Goal: Task Accomplishment & Management: Use online tool/utility

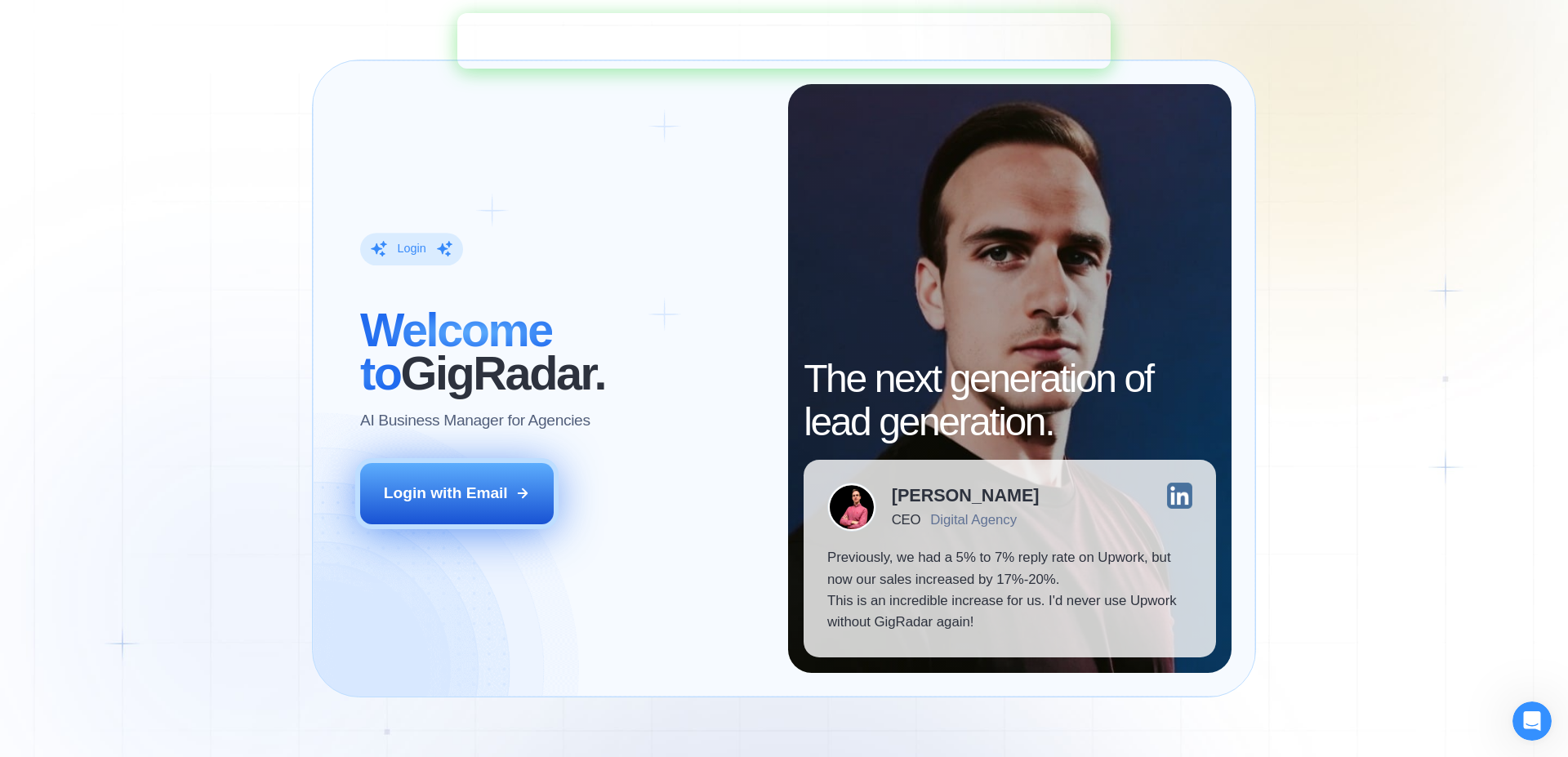
click at [515, 489] on icon at bounding box center [523, 493] width 15 height 15
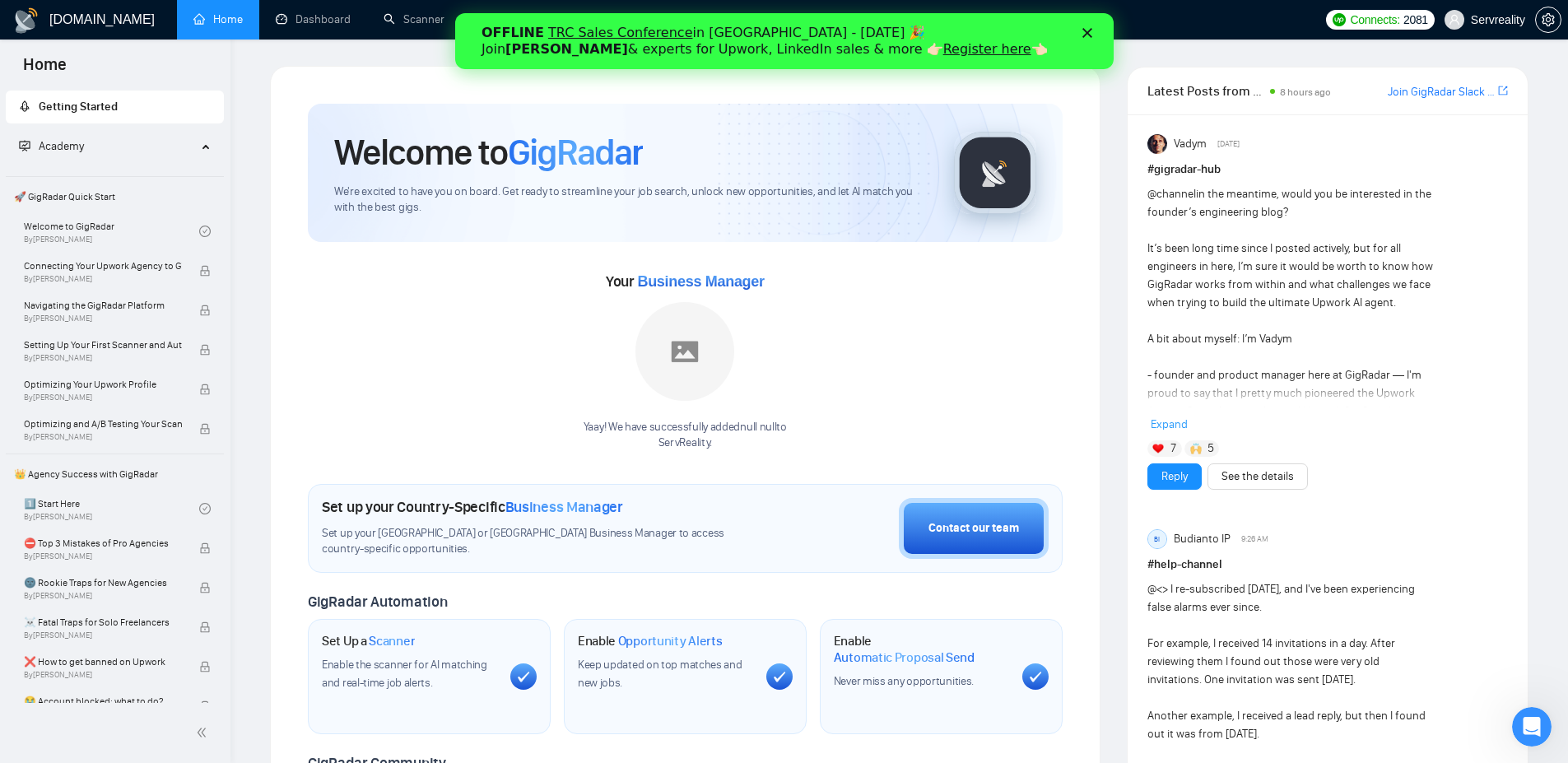
click at [1090, 33] on icon "Close" at bounding box center [1086, 32] width 10 height 10
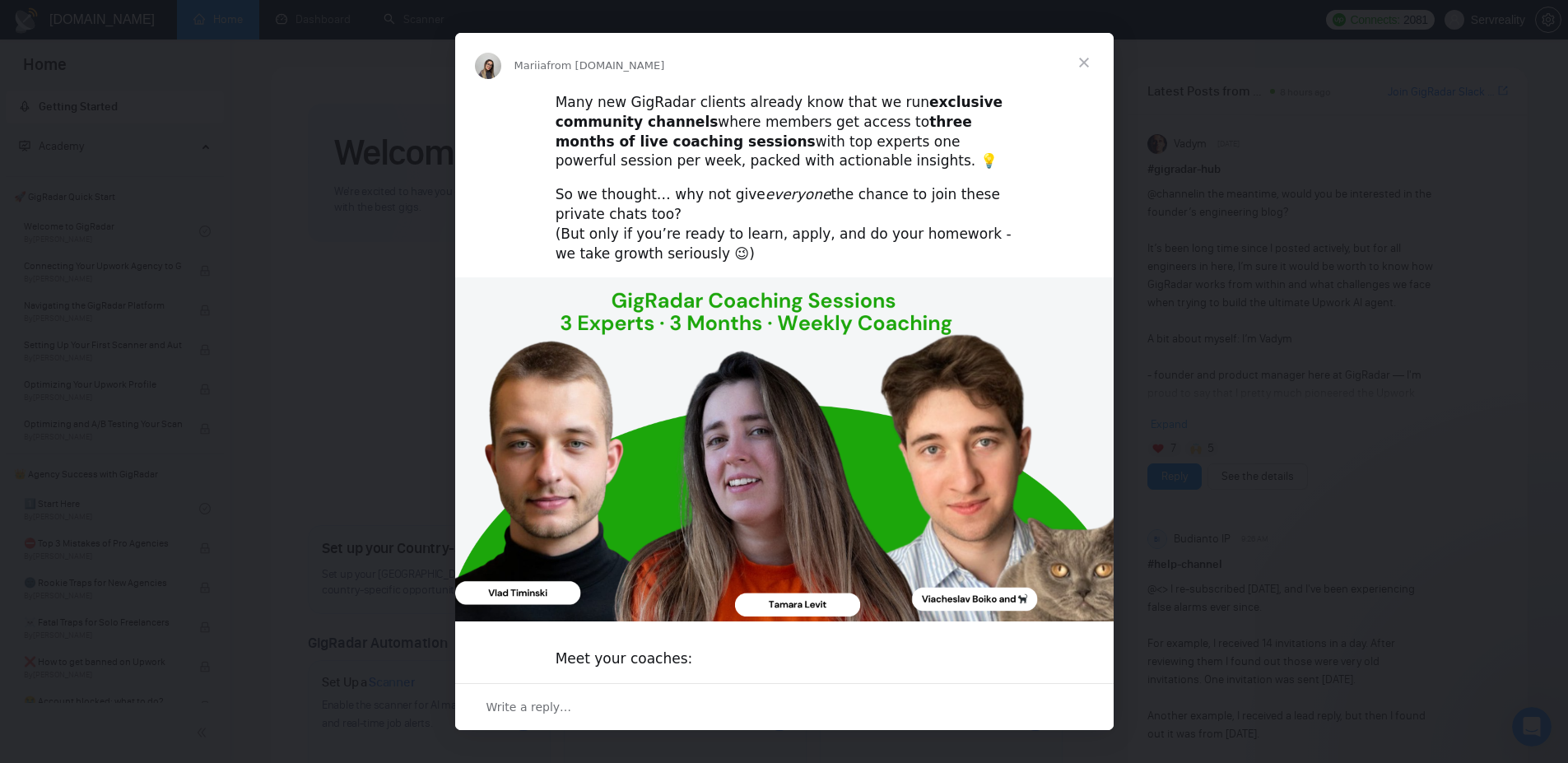
click at [1087, 68] on span "Close" at bounding box center [1084, 63] width 59 height 59
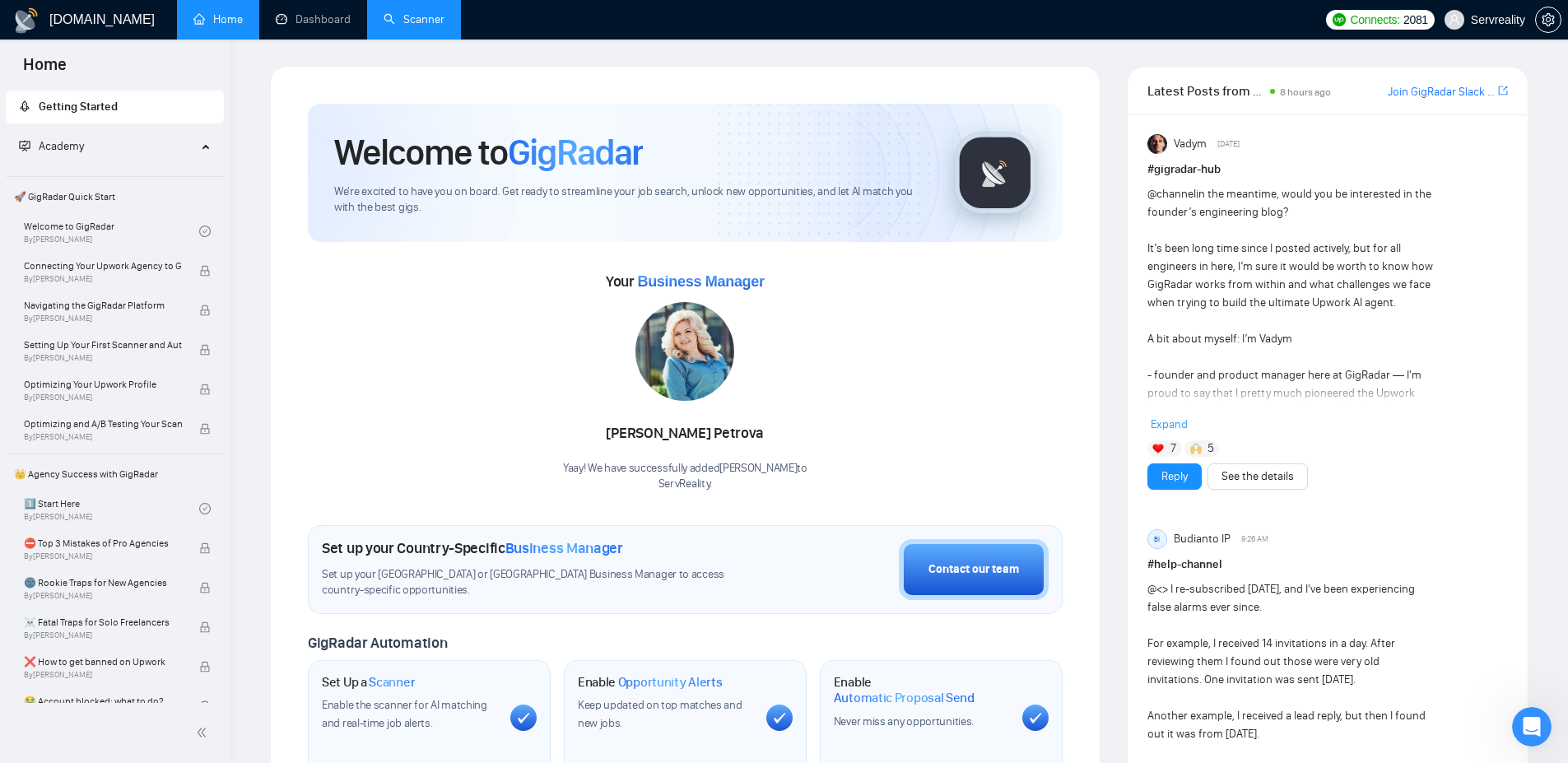
click at [407, 23] on link "Scanner" at bounding box center [414, 19] width 61 height 14
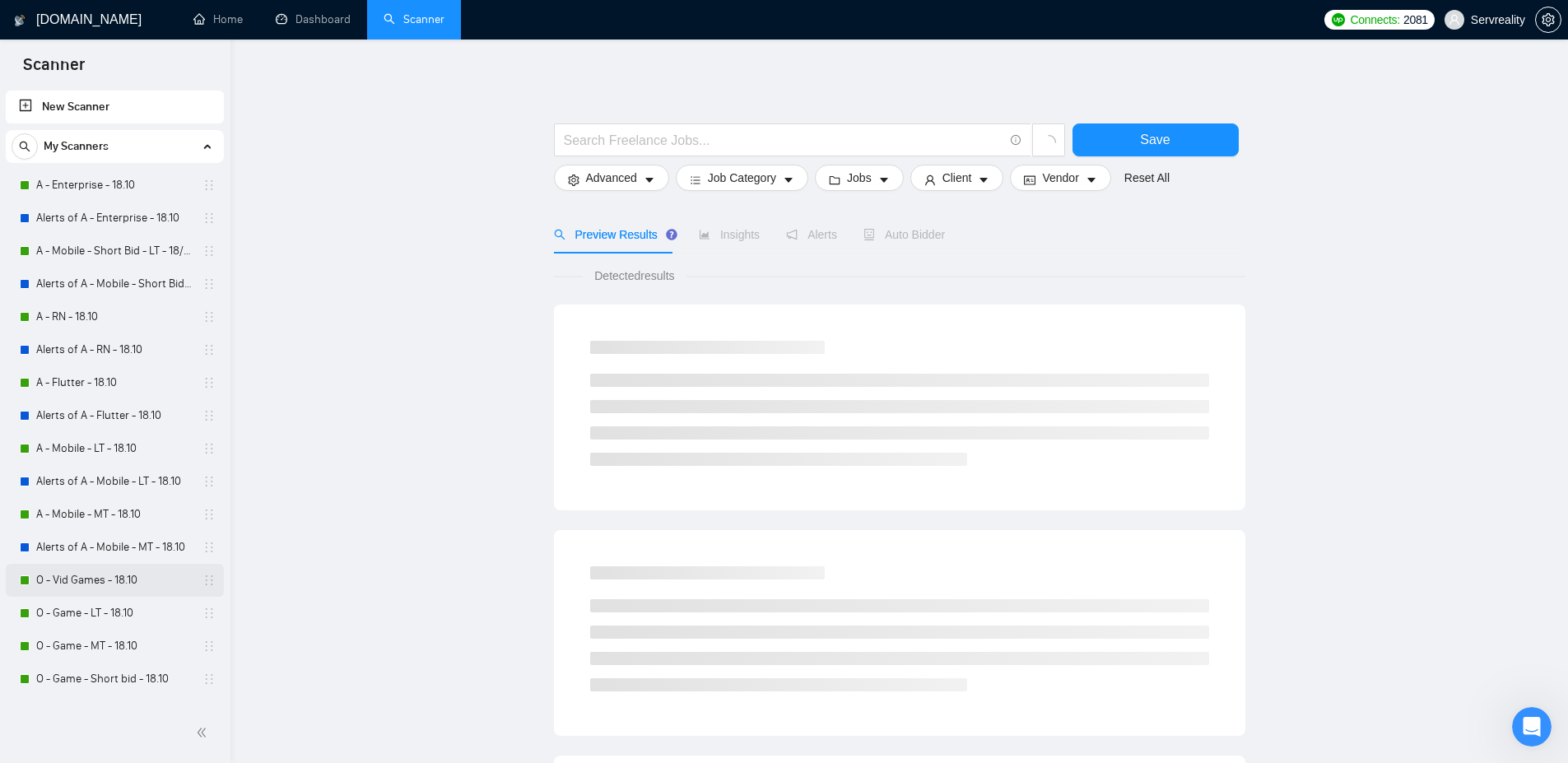
click at [103, 583] on link "O - Vid Games - 18.10" at bounding box center [115, 580] width 157 height 33
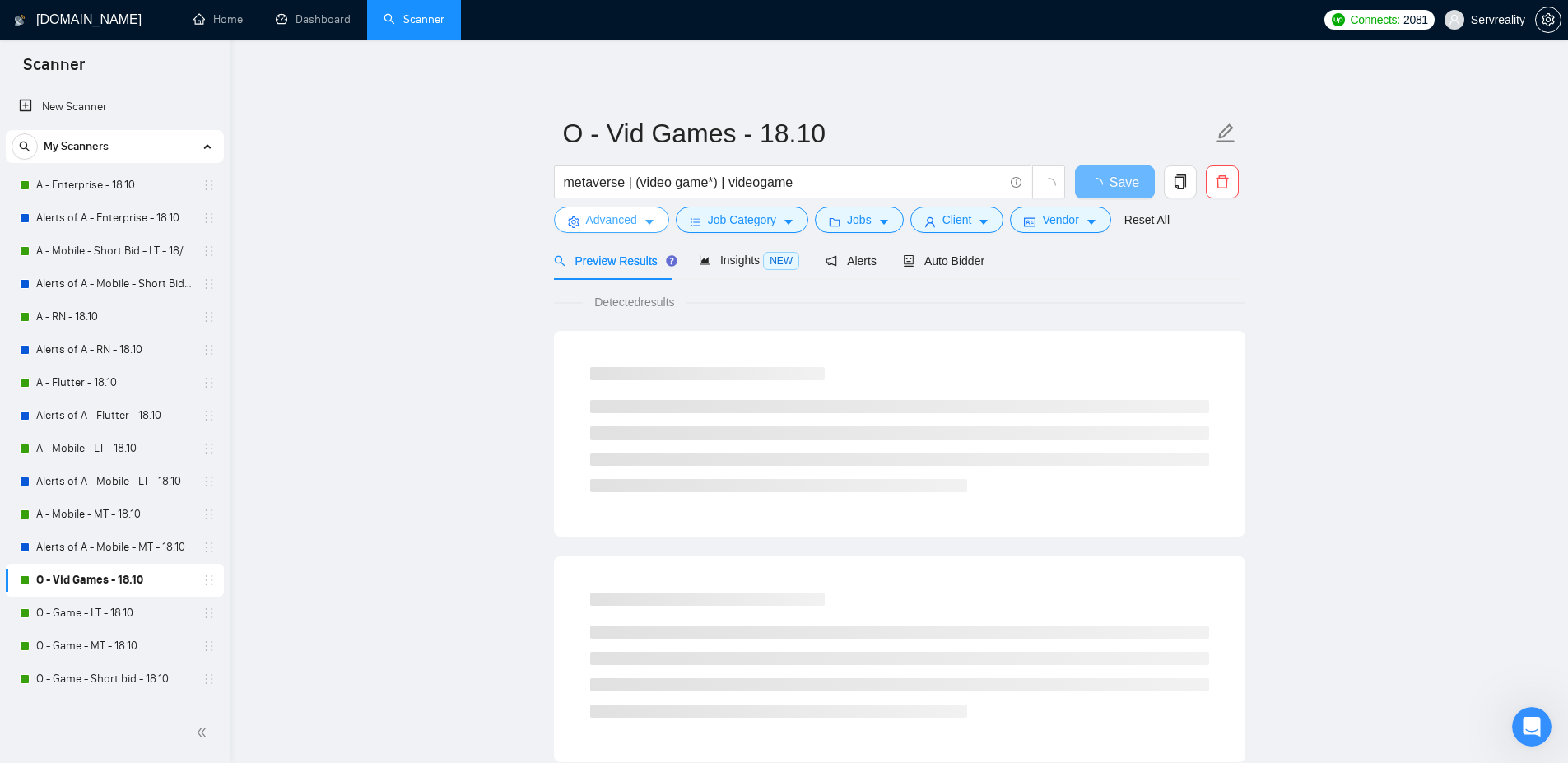
click at [658, 225] on button "Advanced" at bounding box center [612, 220] width 115 height 27
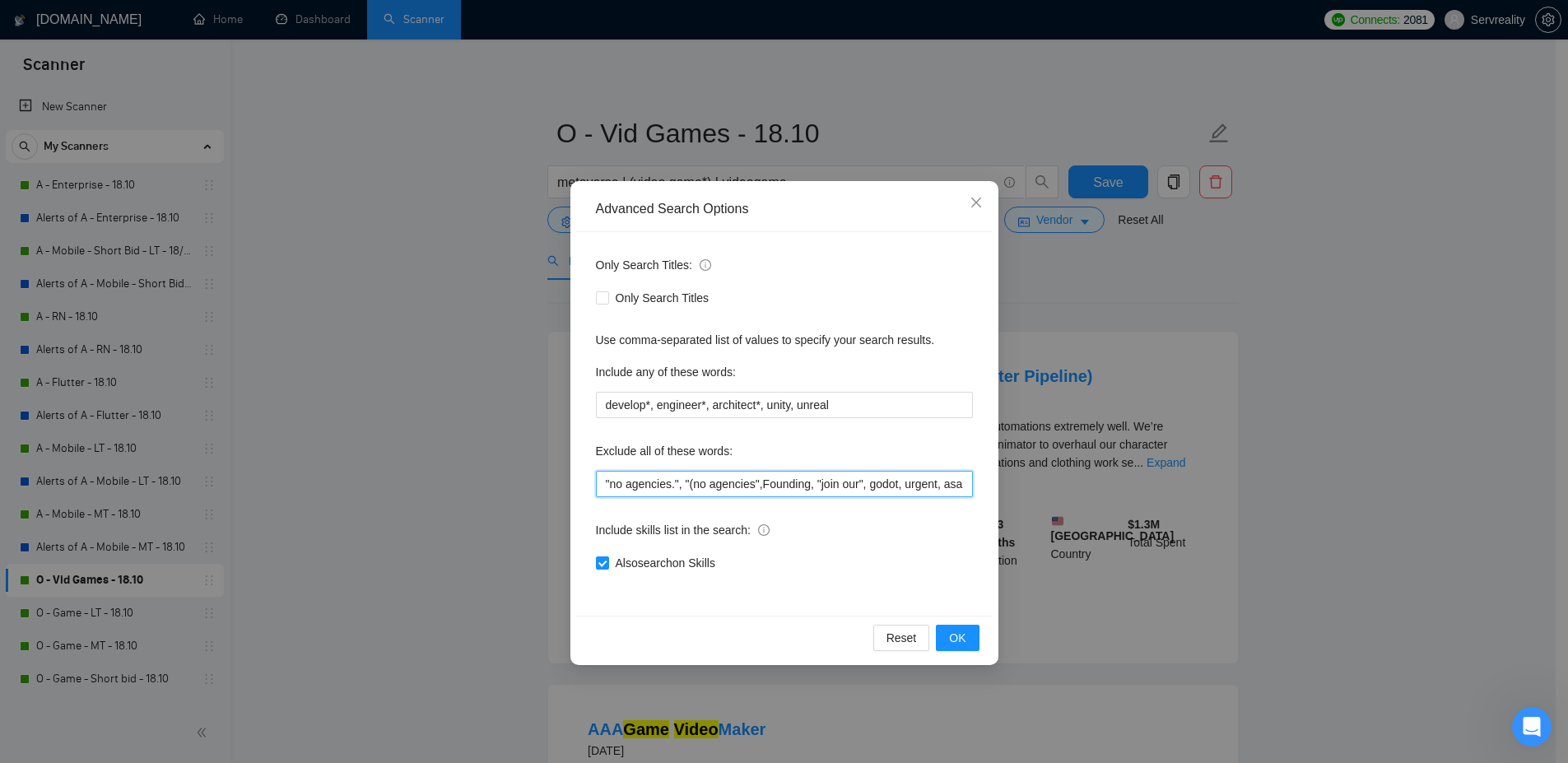
drag, startPoint x: 782, startPoint y: 488, endPoint x: 528, endPoint y: 485, distance: 254.0
click at [528, 485] on div "Advanced Search Options Only Search Titles: Only Search Titles Use comma-separa…" at bounding box center [784, 382] width 1568 height 763
click at [608, 484] on input ""no agencies.", "(no agencies",Founding, "join our", godot, urgent, asap, "a.s.…" at bounding box center [784, 484] width 377 height 27
drag, startPoint x: 603, startPoint y: 484, endPoint x: 654, endPoint y: 483, distance: 51.0
click at [654, 483] on input ""Roblox", "no agencies.", "(no agencies",Founding, "join our", godot, urgent, a…" at bounding box center [784, 484] width 377 height 27
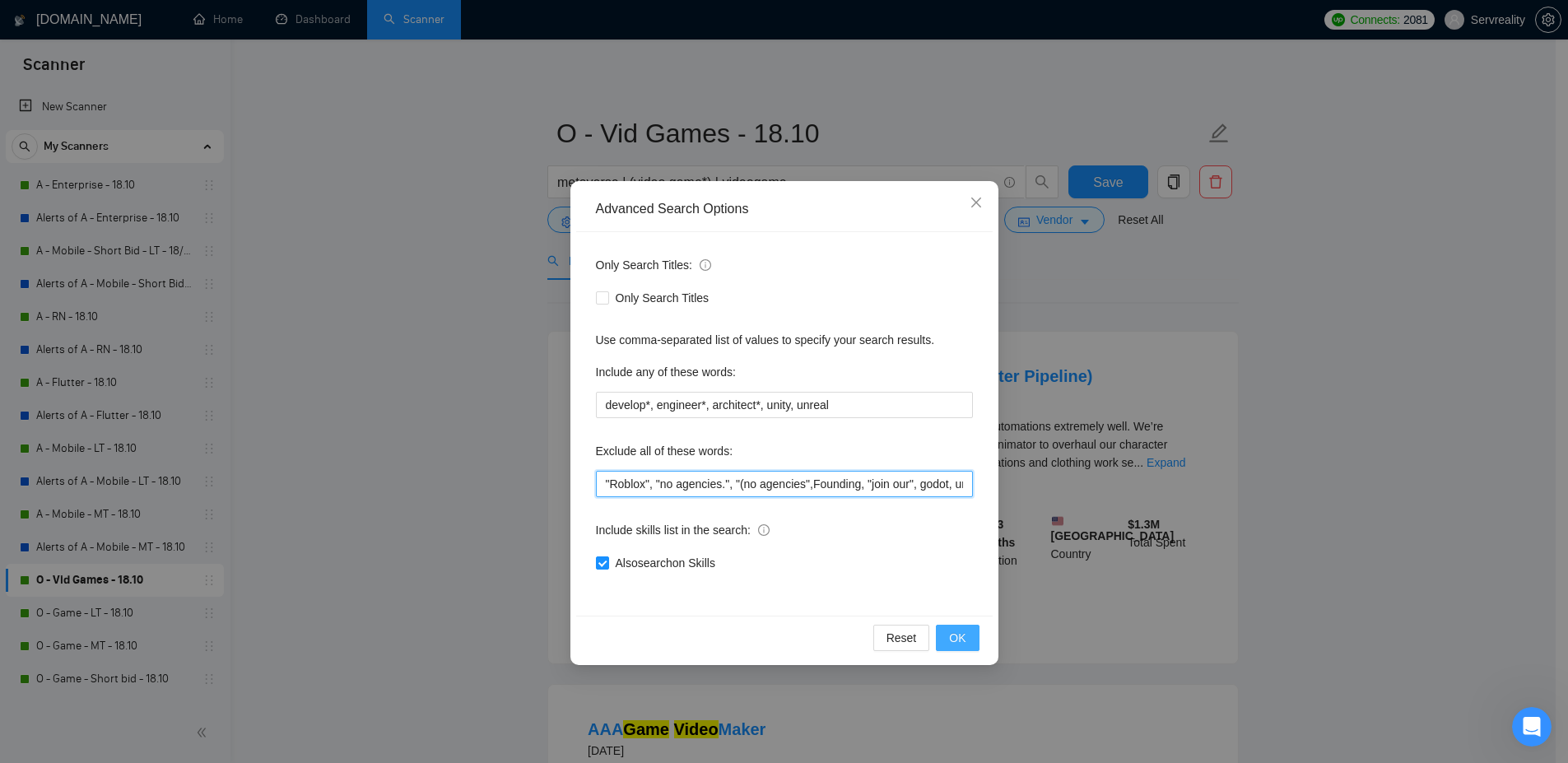
type input ""Roblox", "no agencies.", "(no agencies",Founding, "join our", godot, urgent, a…"
click at [964, 637] on span "OK" at bounding box center [957, 637] width 16 height 18
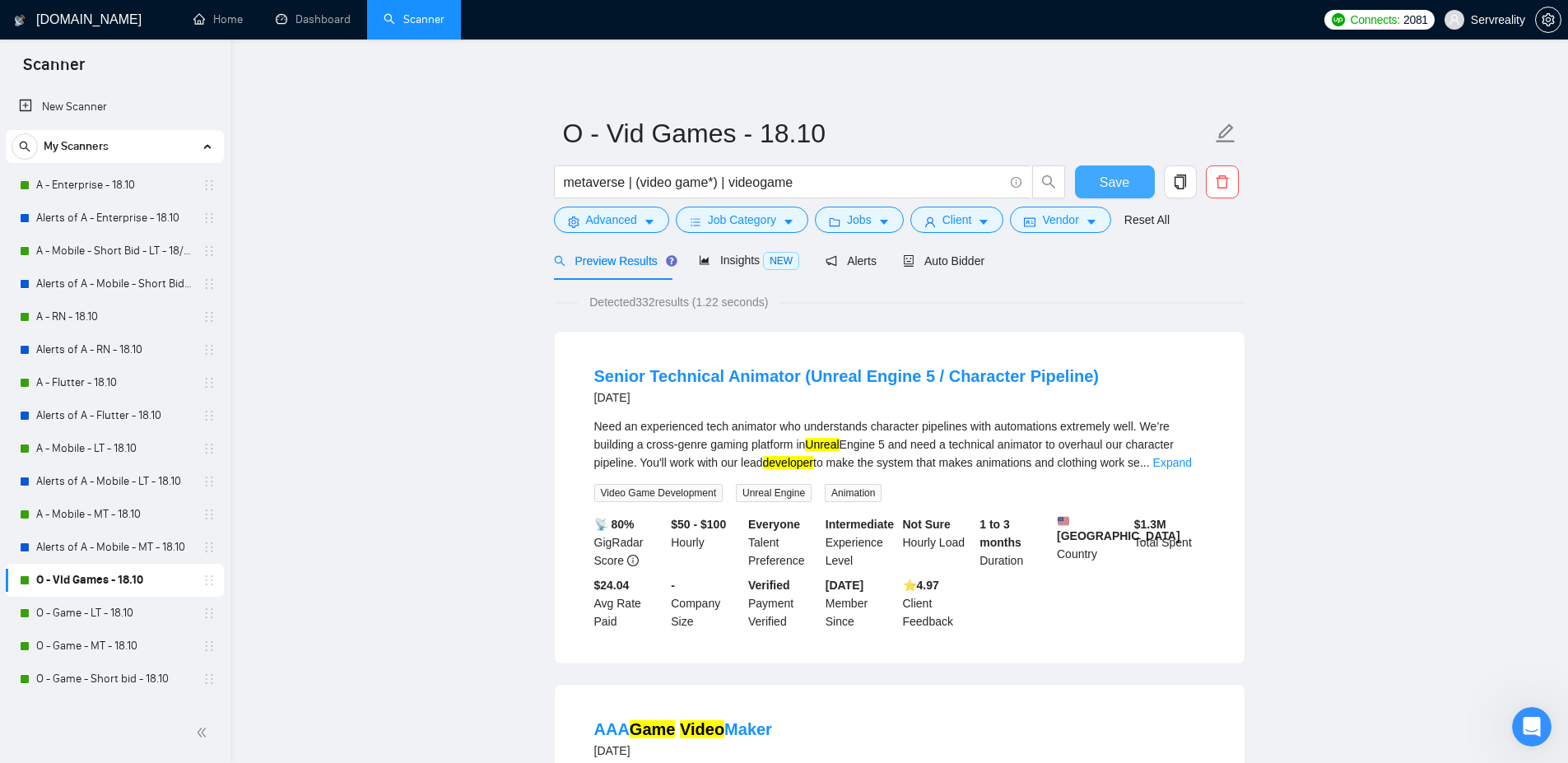
click at [1139, 175] on button "Save" at bounding box center [1116, 181] width 80 height 33
click at [84, 616] on link "O - Game - LT - 18.10" at bounding box center [115, 612] width 157 height 33
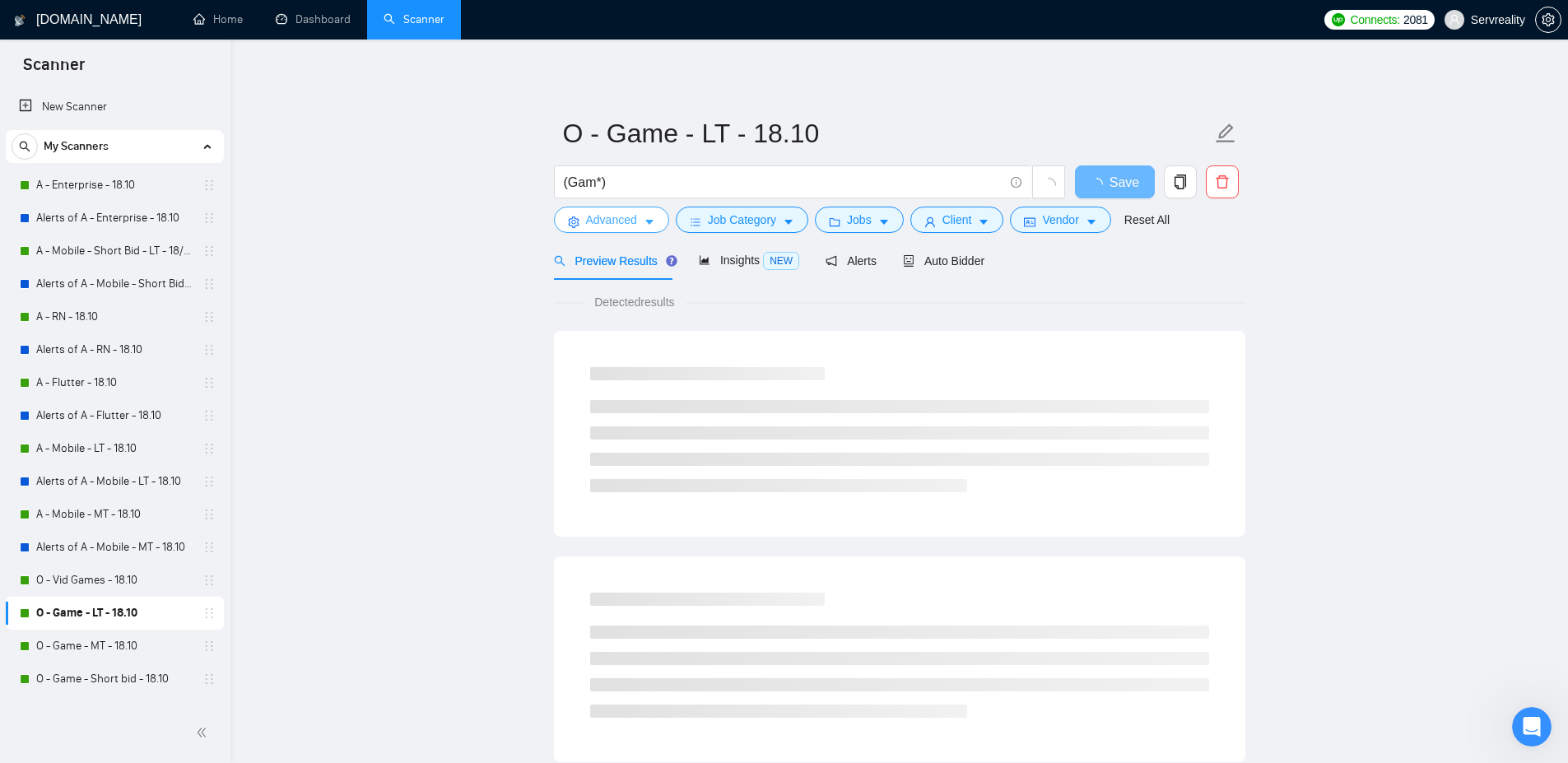
click at [646, 223] on icon "caret-down" at bounding box center [650, 222] width 11 height 11
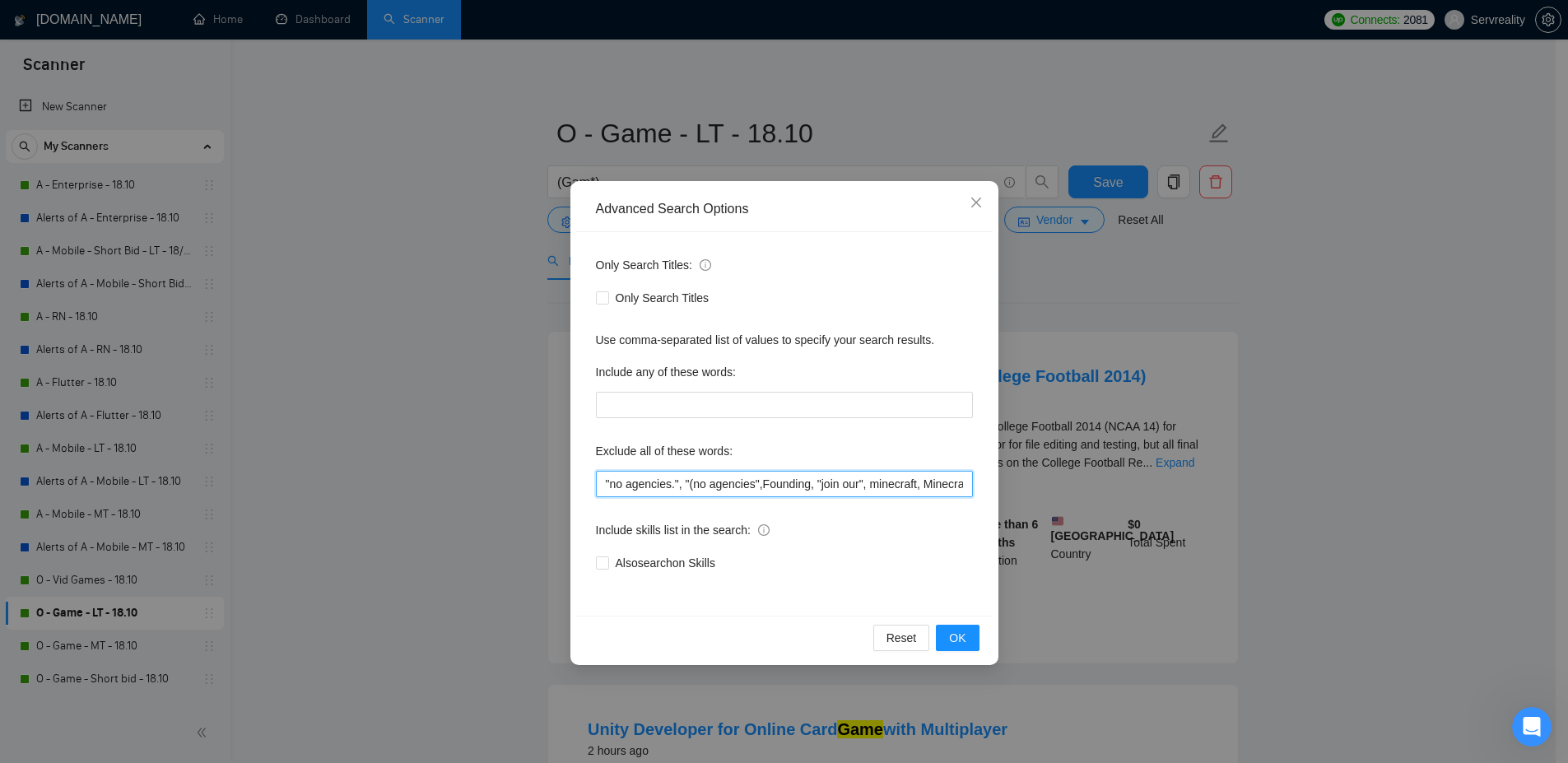
click at [605, 484] on input ""no agencies.", "(no agencies",Founding, "join our", minecraft, Minecraft, ment…" at bounding box center [784, 484] width 377 height 27
paste input ""Roblox","
type input ""Roblox", "no agencies.", "(no agencies",Founding, "join our", minecraft, Minec…"
click at [957, 636] on span "OK" at bounding box center [957, 637] width 16 height 18
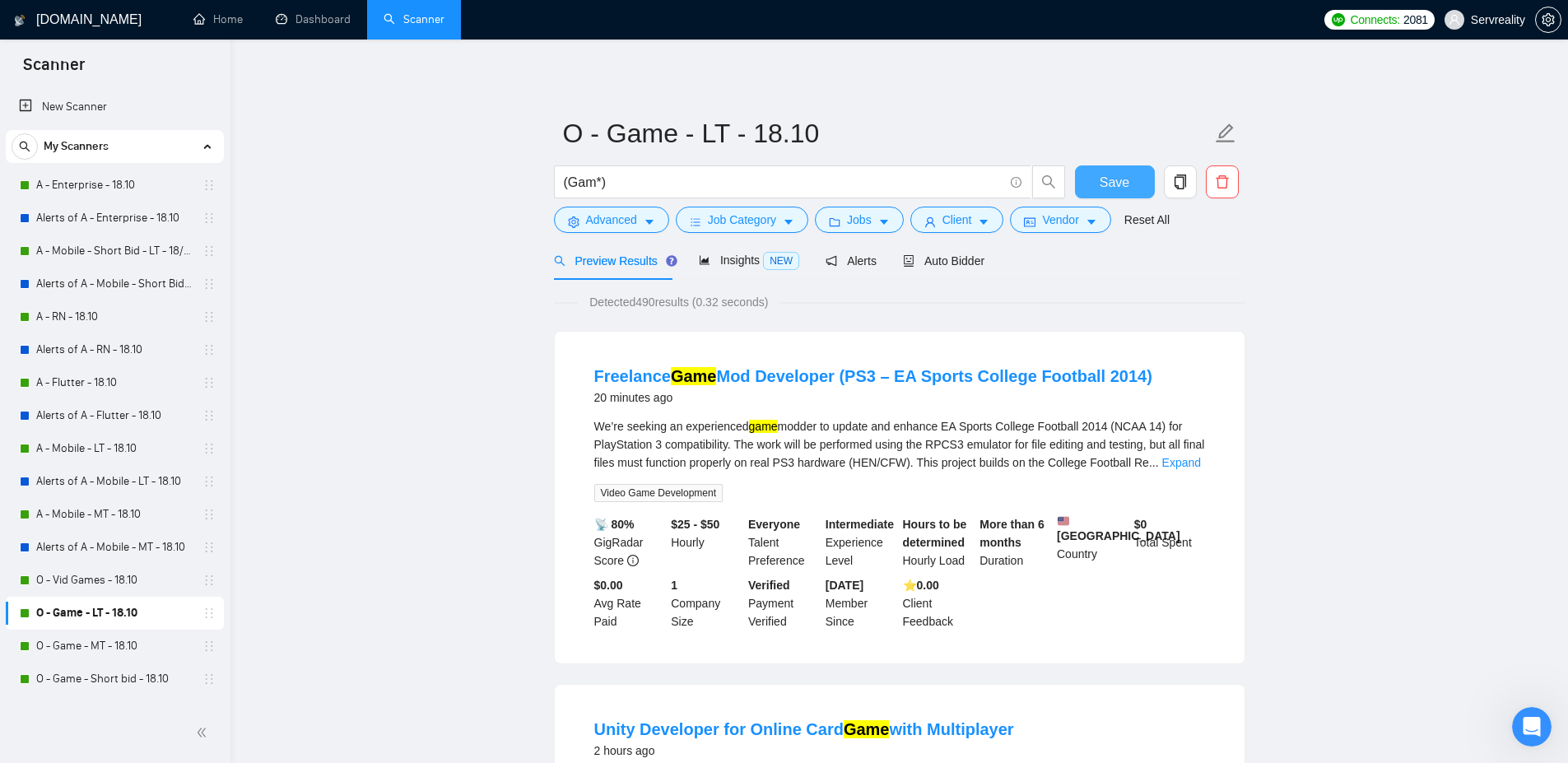
click at [1112, 180] on span "Save" at bounding box center [1114, 182] width 30 height 21
click at [84, 647] on link "O - Game - MT - 18.10" at bounding box center [115, 646] width 157 height 33
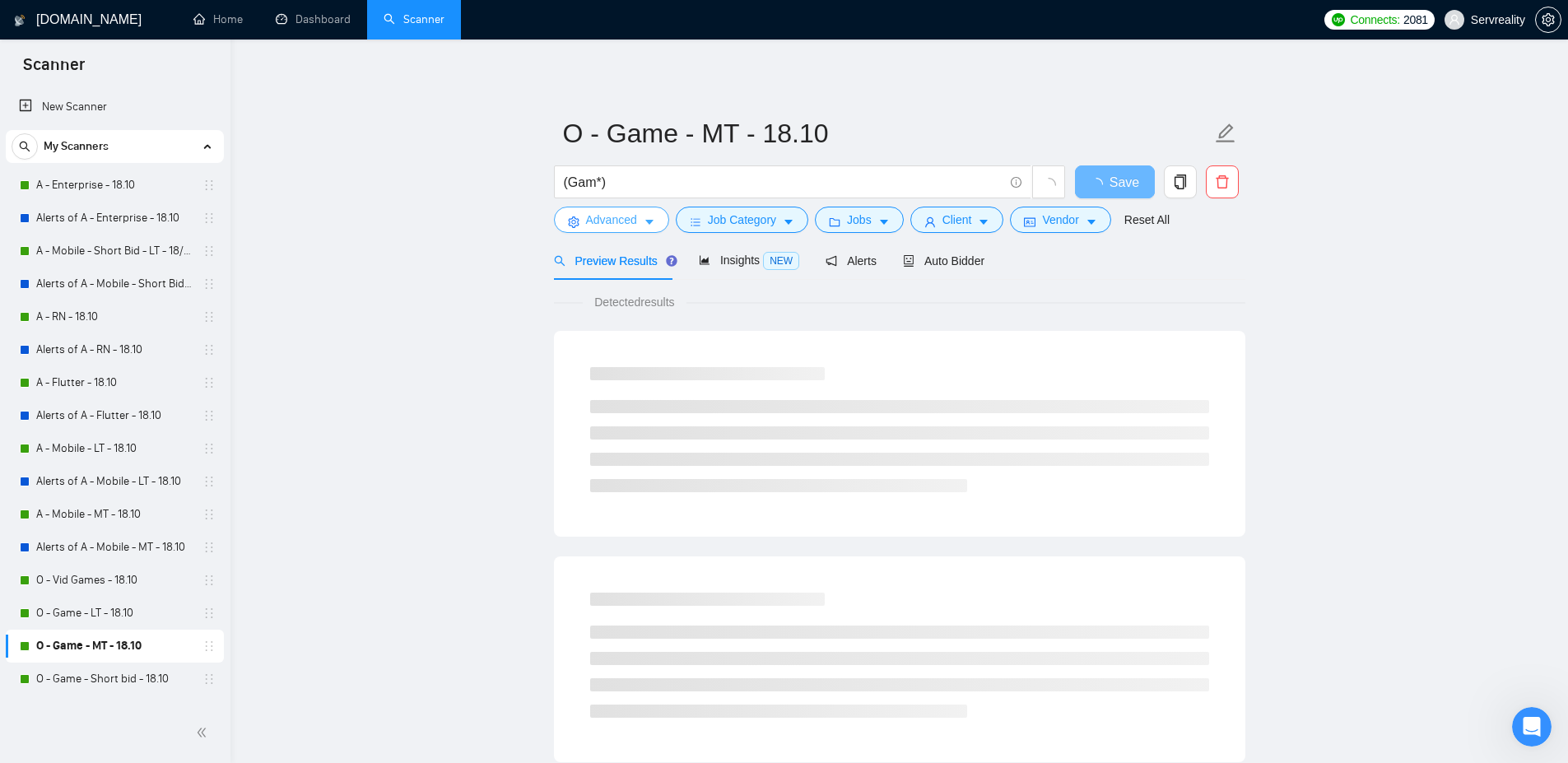
click at [656, 218] on button "Advanced" at bounding box center [612, 220] width 115 height 27
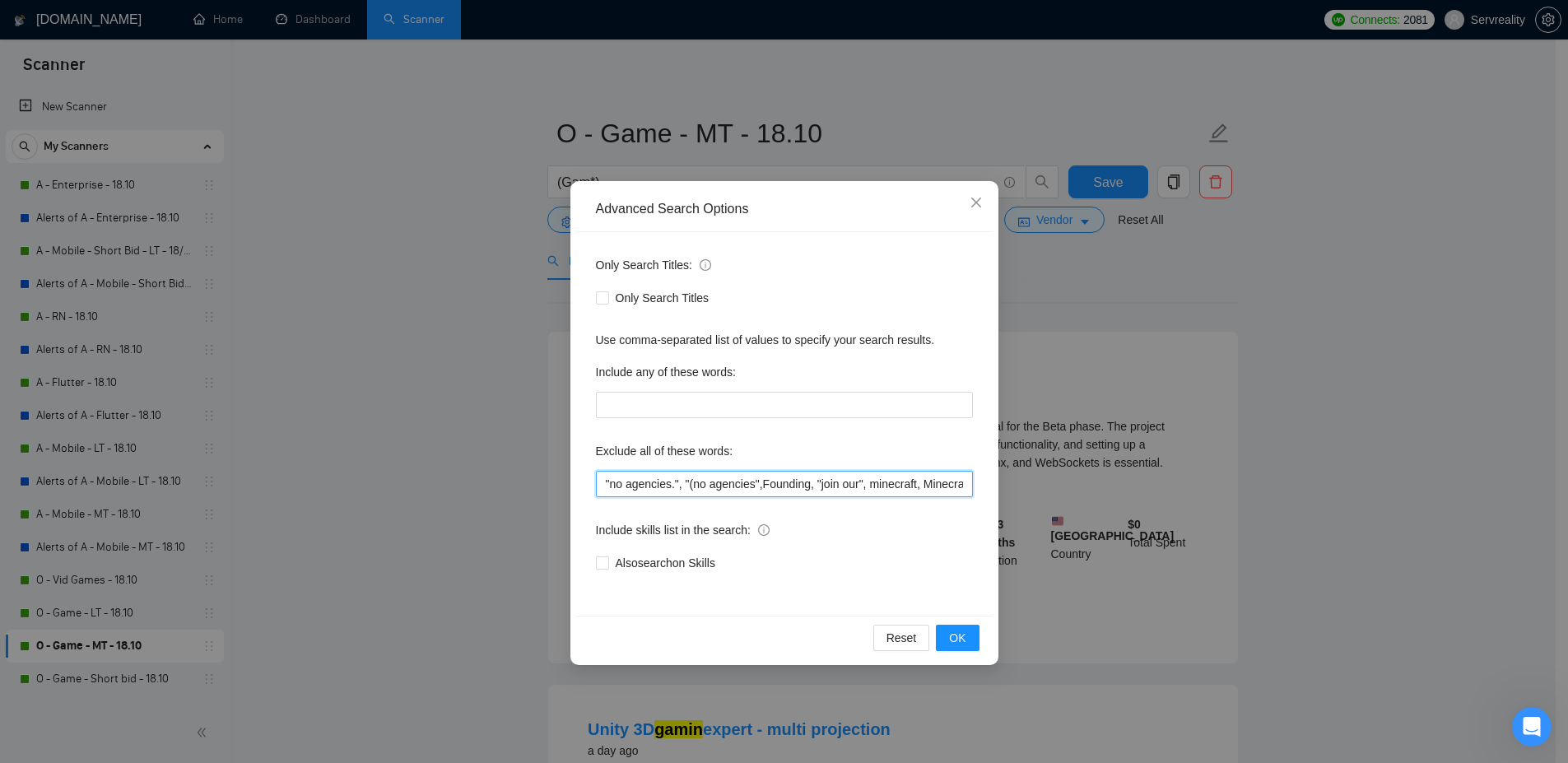
click at [606, 483] on input ""no agencies.", "(no agencies",Founding, "join our", minecraft, Minecraft, ment…" at bounding box center [784, 484] width 377 height 27
paste input ""Roblox","
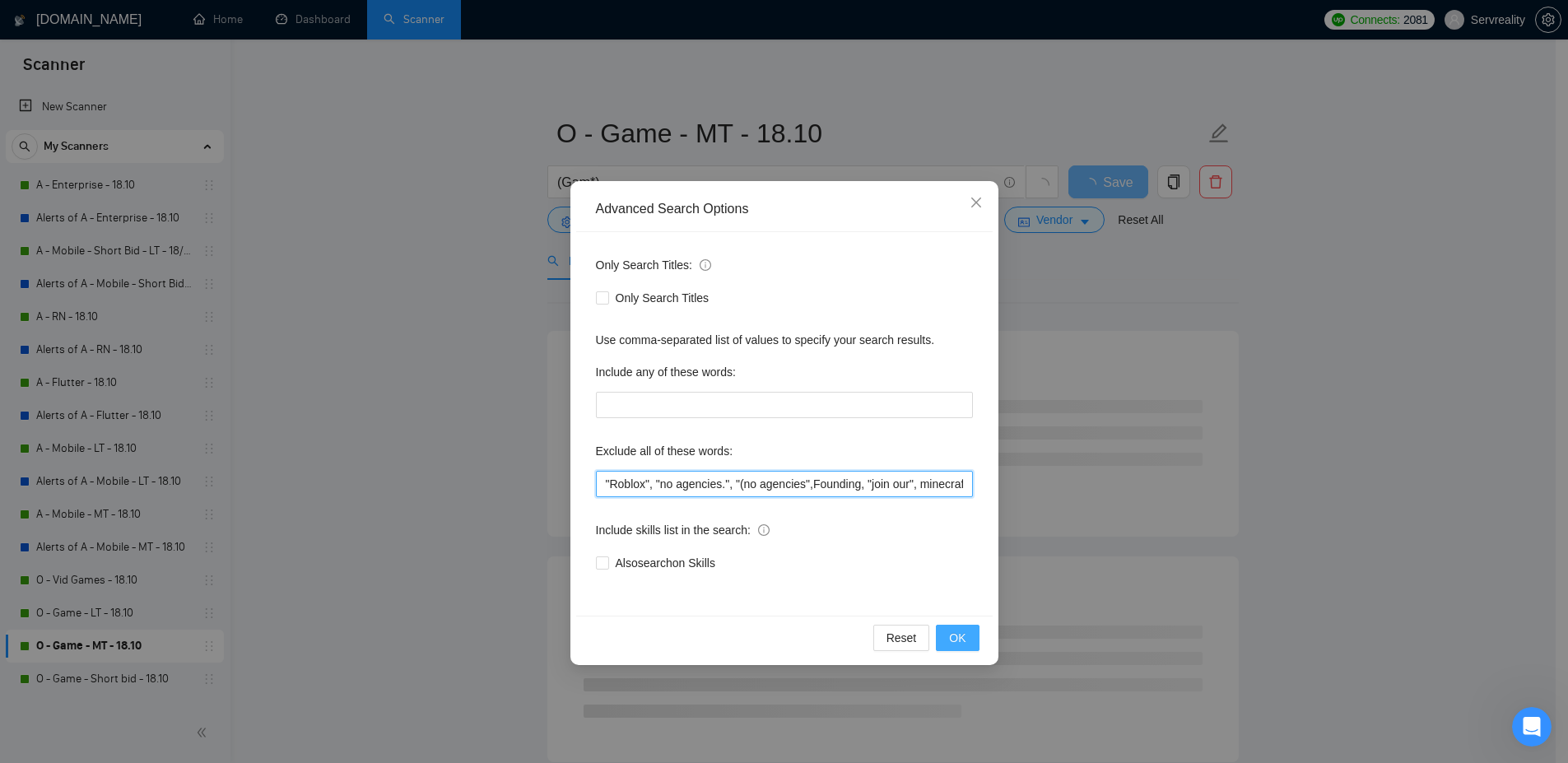
type input ""Roblox", "no agencies.", "(no agencies",Founding, "join our", minecraft, Minec…"
click at [947, 635] on button "OK" at bounding box center [957, 638] width 43 height 27
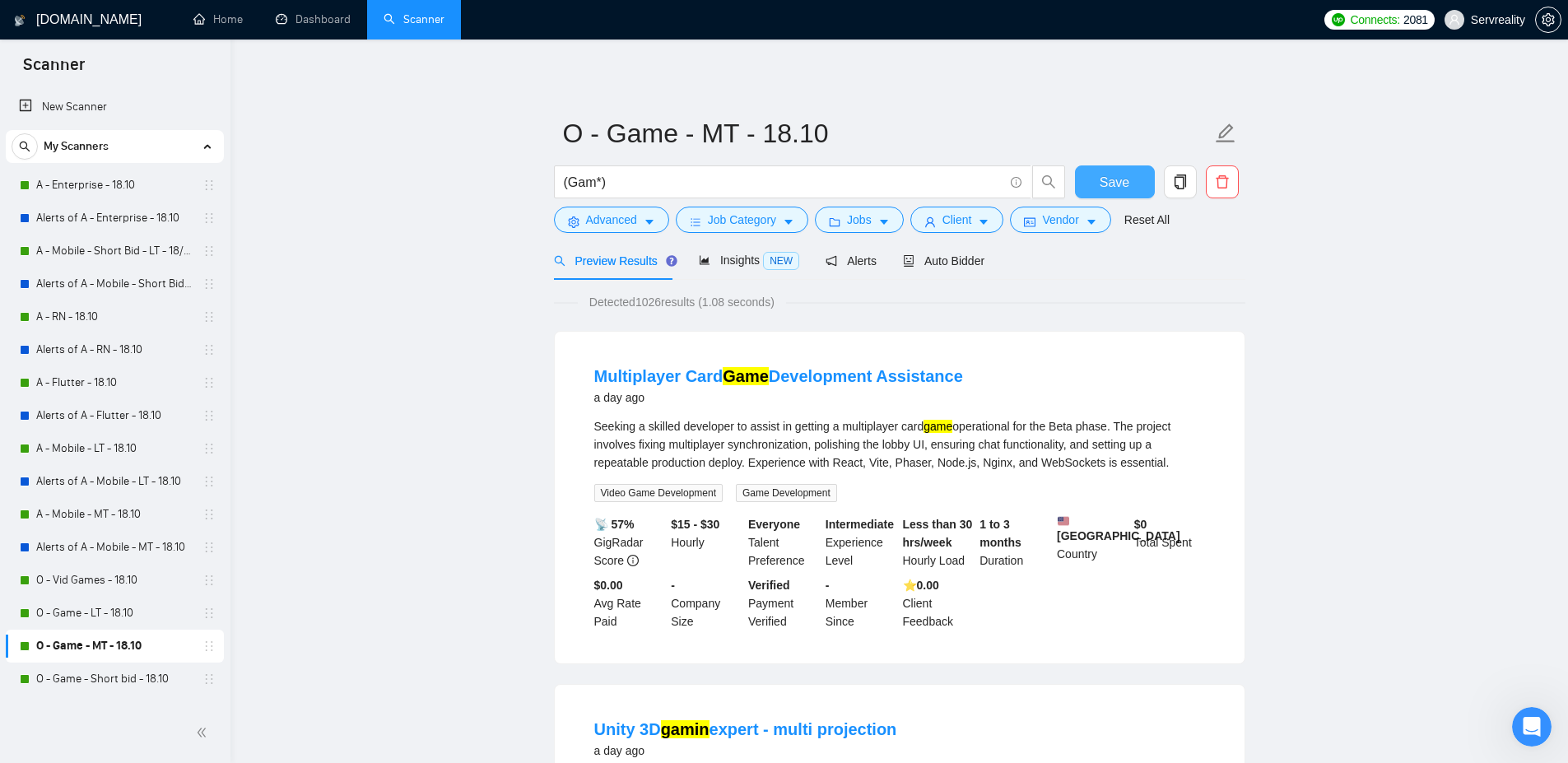
click at [1126, 184] on span "Save" at bounding box center [1114, 182] width 30 height 21
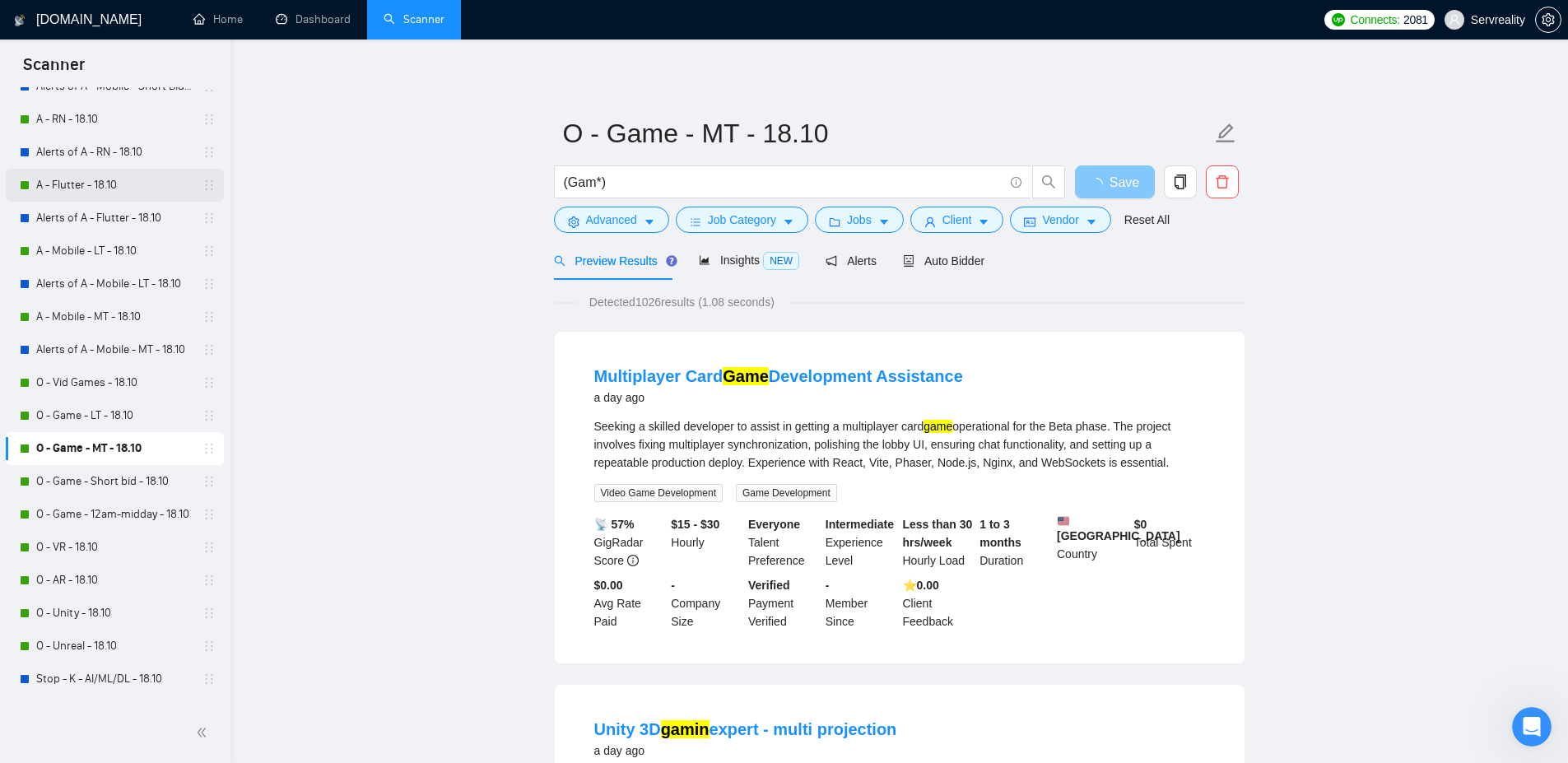
scroll to position [289, 0]
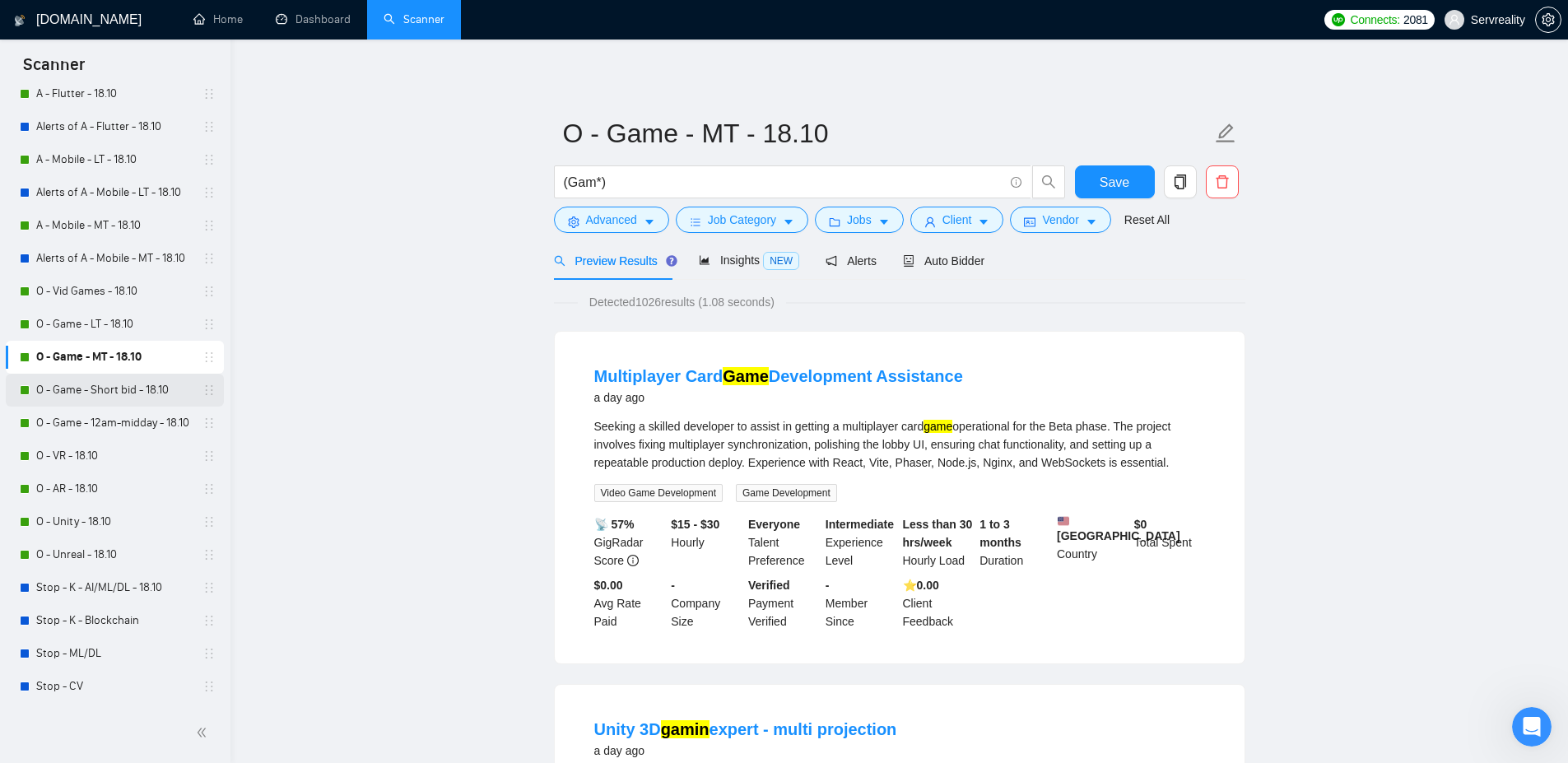
click at [83, 390] on link "O - Game - Short bid - 18.10" at bounding box center [115, 390] width 157 height 33
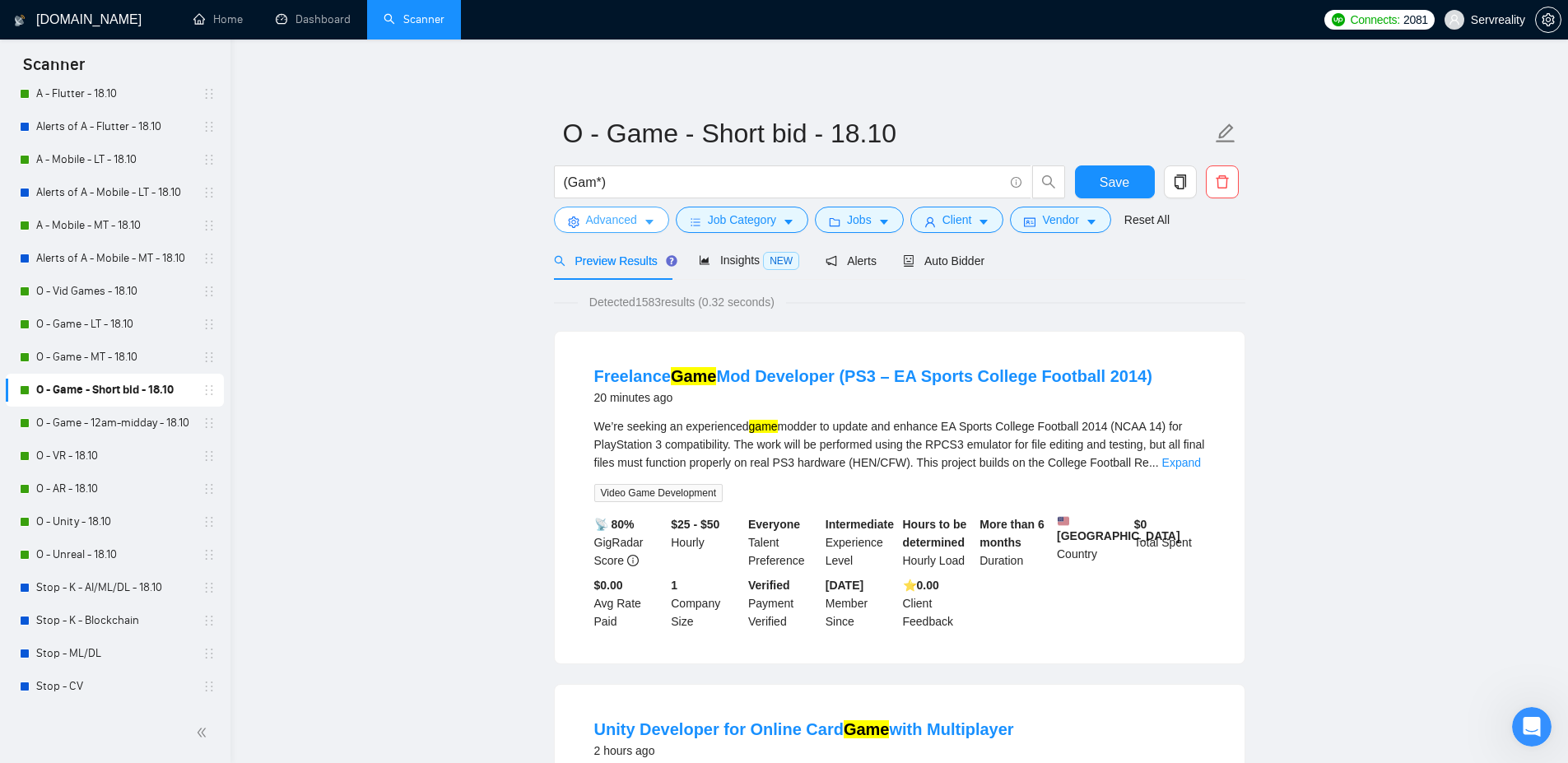
click at [650, 229] on button "Advanced" at bounding box center [612, 220] width 115 height 27
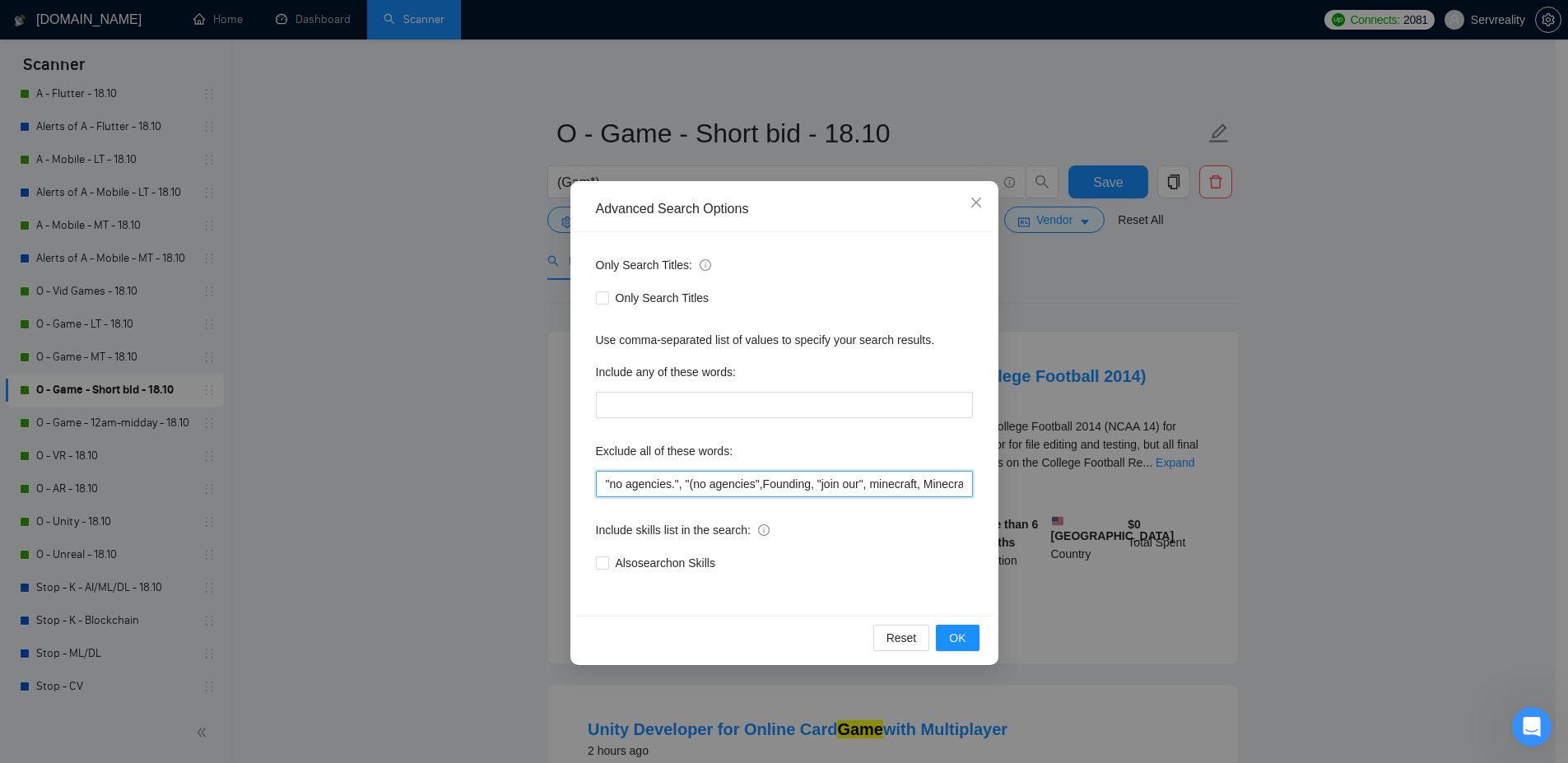
click at [608, 481] on input ""no agencies.", "(no agencies",Founding, "join our", minecraft, Minecraft, ment…" at bounding box center [784, 484] width 377 height 27
paste input ""Roblox","
type input ""Roblox", "no agencies.", "(no agencies",Founding, "join our", minecraft, Minec…"
click at [953, 633] on span "OK" at bounding box center [957, 637] width 16 height 18
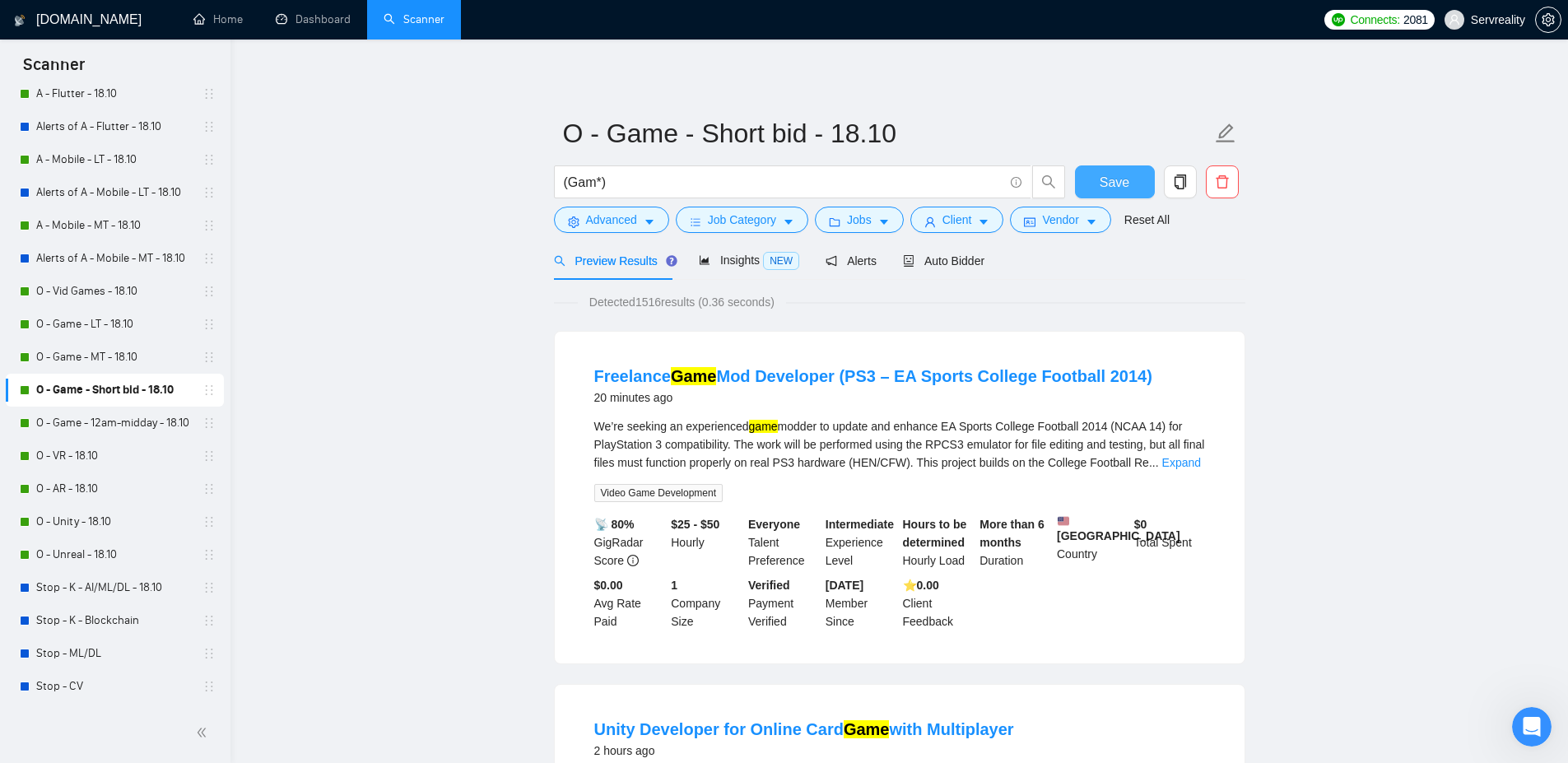
click at [1124, 176] on span "Save" at bounding box center [1114, 182] width 30 height 21
click at [101, 423] on link "O - Game - 12am-midday - 18.10" at bounding box center [115, 423] width 157 height 33
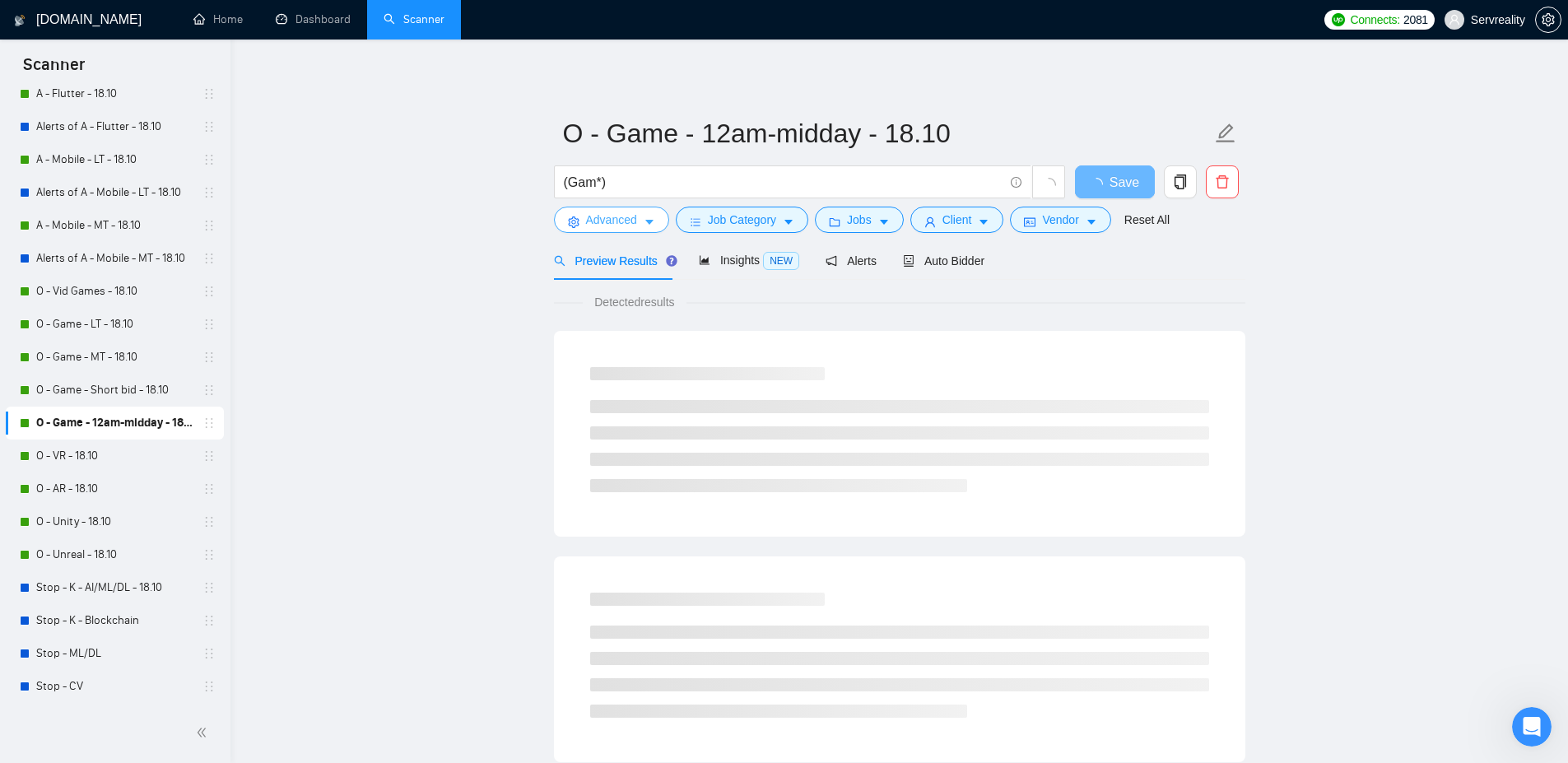
click at [642, 224] on button "Advanced" at bounding box center [612, 220] width 115 height 27
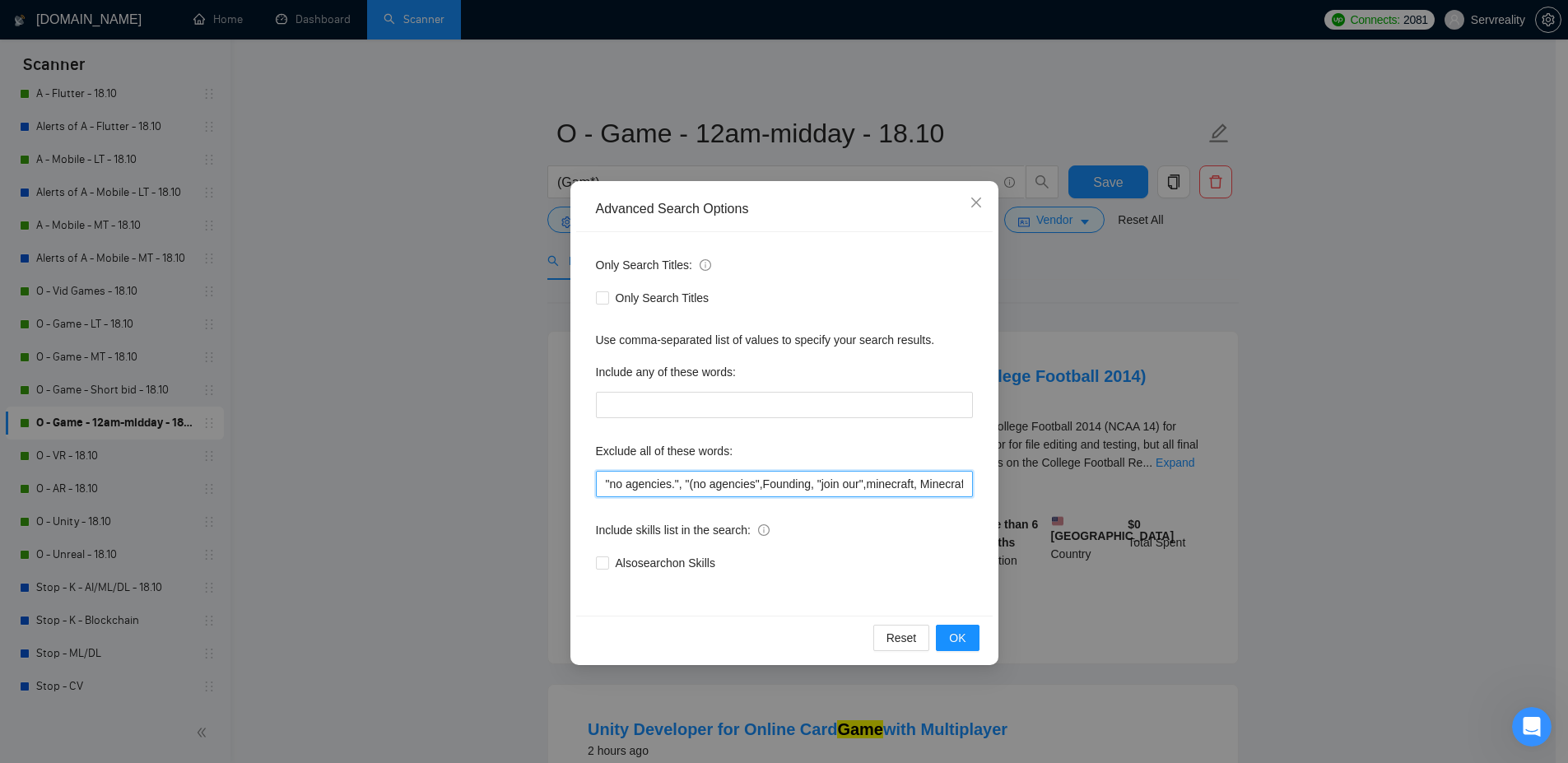
click at [603, 486] on input ""no agencies.", "(no agencies",Founding, "join our",minecraft, Minecraft, Casin…" at bounding box center [784, 484] width 377 height 27
paste input ""Roblox","
type input ""Roblox", "no agencies.", "(no agencies",Founding, "join our",minecraft, Minecr…"
click at [965, 639] on span "OK" at bounding box center [957, 637] width 16 height 18
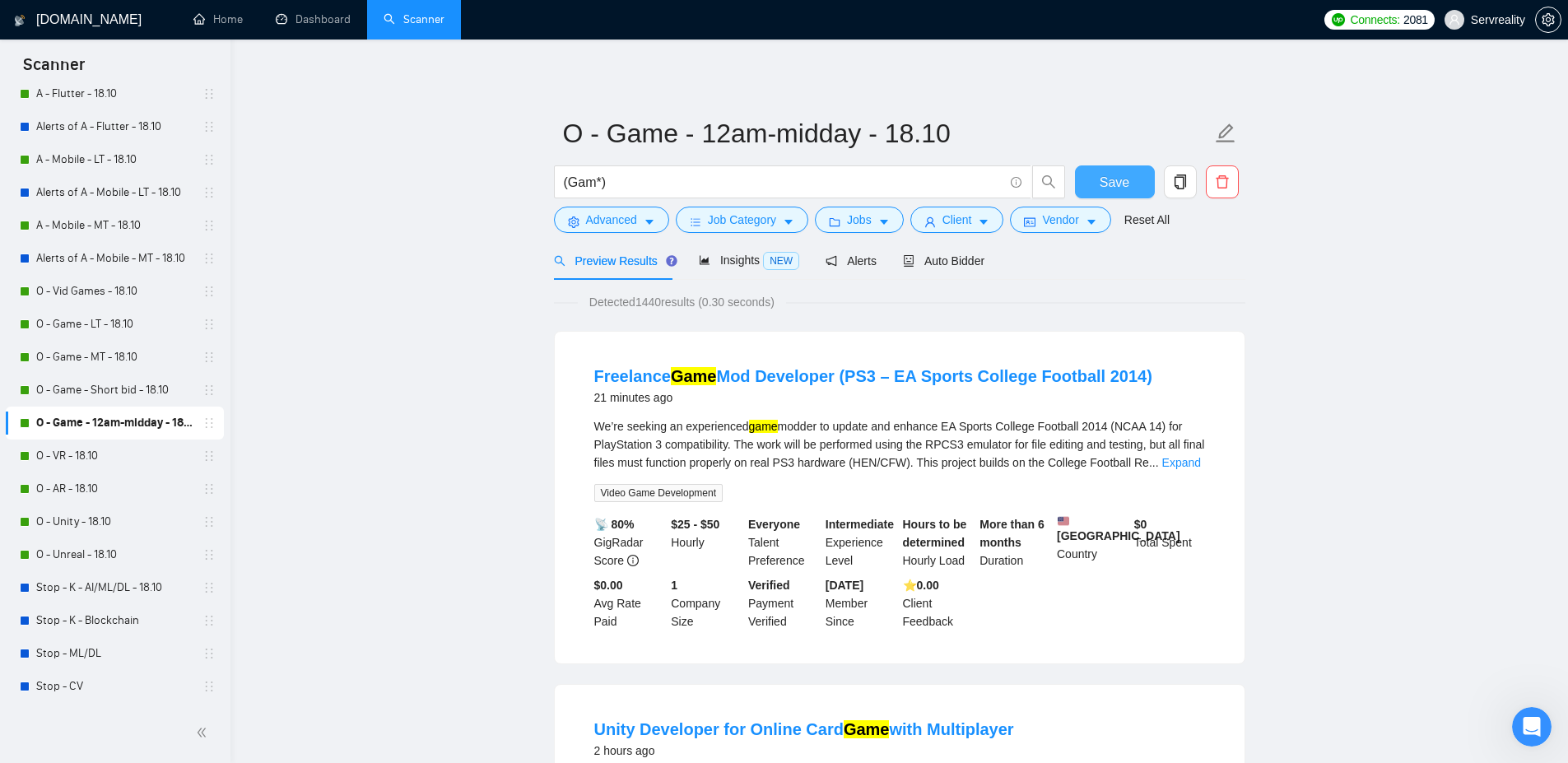
click at [1111, 181] on span "Save" at bounding box center [1114, 182] width 30 height 21
click at [92, 461] on link "O - VR - 18.10" at bounding box center [115, 456] width 157 height 33
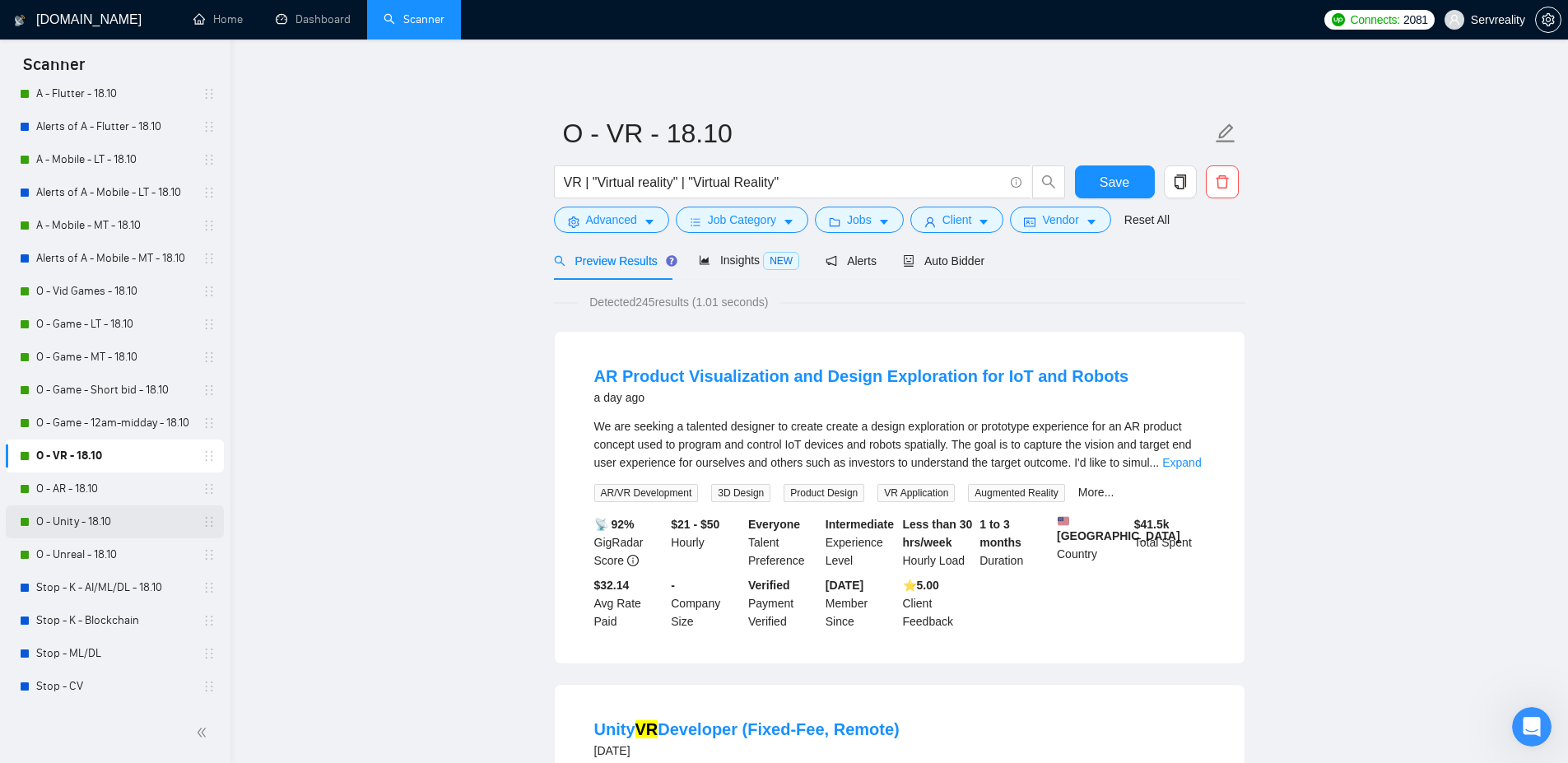
click at [67, 521] on link "O - Unity - 18.10" at bounding box center [115, 522] width 157 height 33
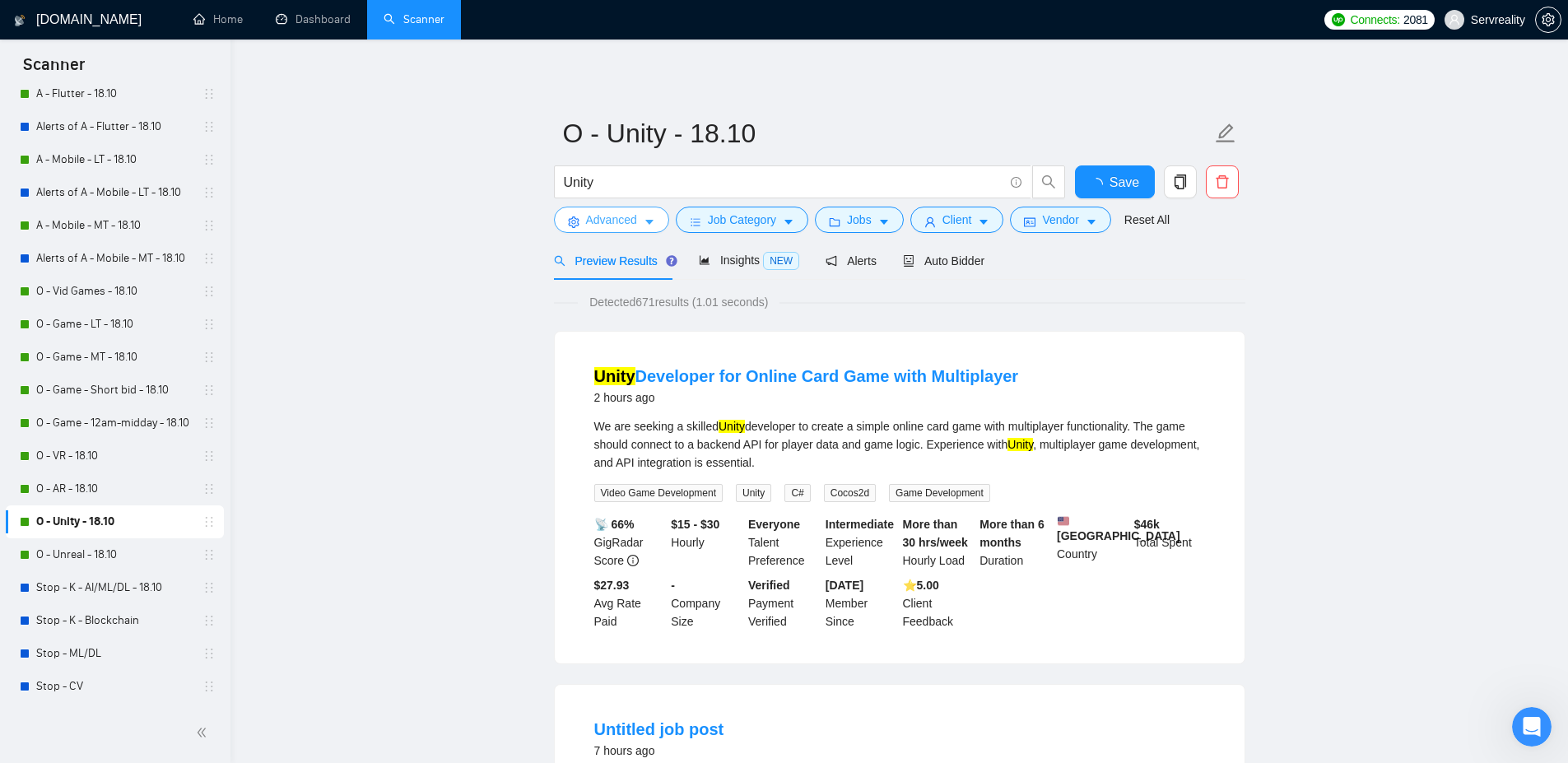
click at [644, 217] on icon "caret-down" at bounding box center [650, 222] width 11 height 11
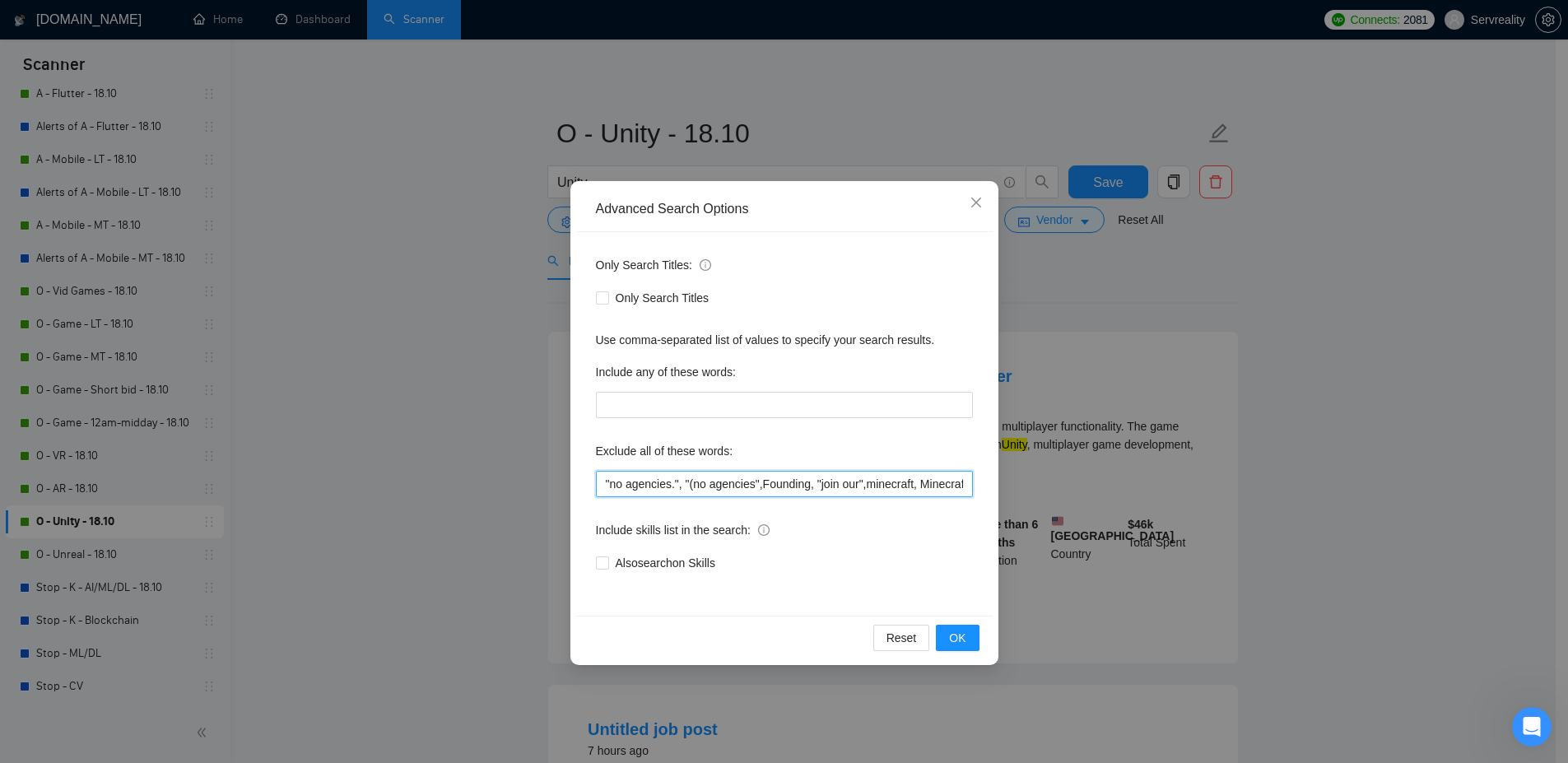
click at [606, 485] on input ""no agencies.", "(no agencies",Founding, "join our",minecraft, Minecraft, XANO,…" at bounding box center [784, 484] width 377 height 27
paste input ""Roblox","
type input ""Roblox", "no agencies.", "(no agencies",Founding, "join our",minecraft, Minecr…"
click at [961, 642] on span "OK" at bounding box center [957, 637] width 16 height 18
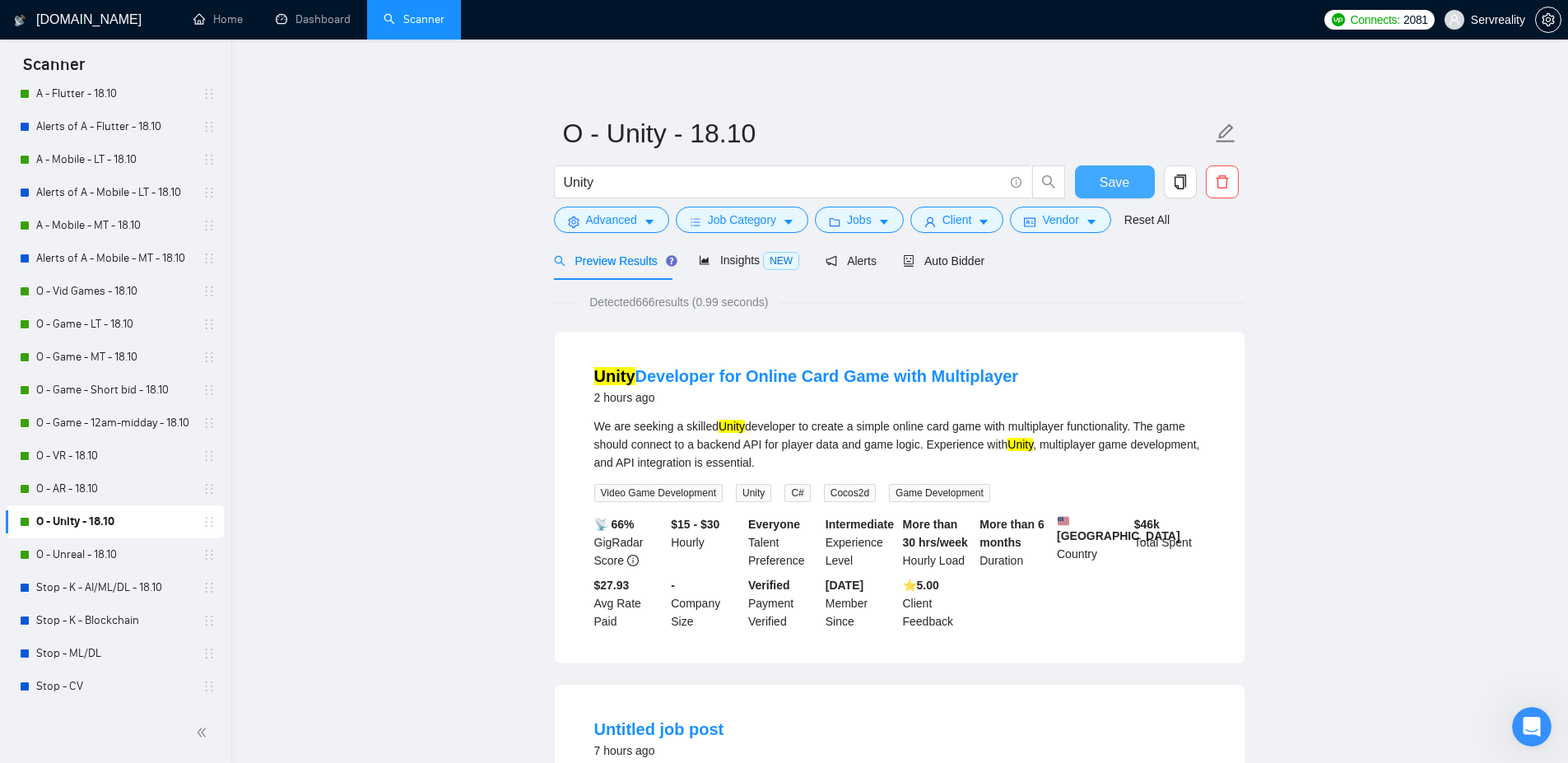
click at [1124, 179] on span "Save" at bounding box center [1114, 182] width 30 height 21
click at [77, 559] on link "O - Unreal - 18.10" at bounding box center [115, 554] width 157 height 33
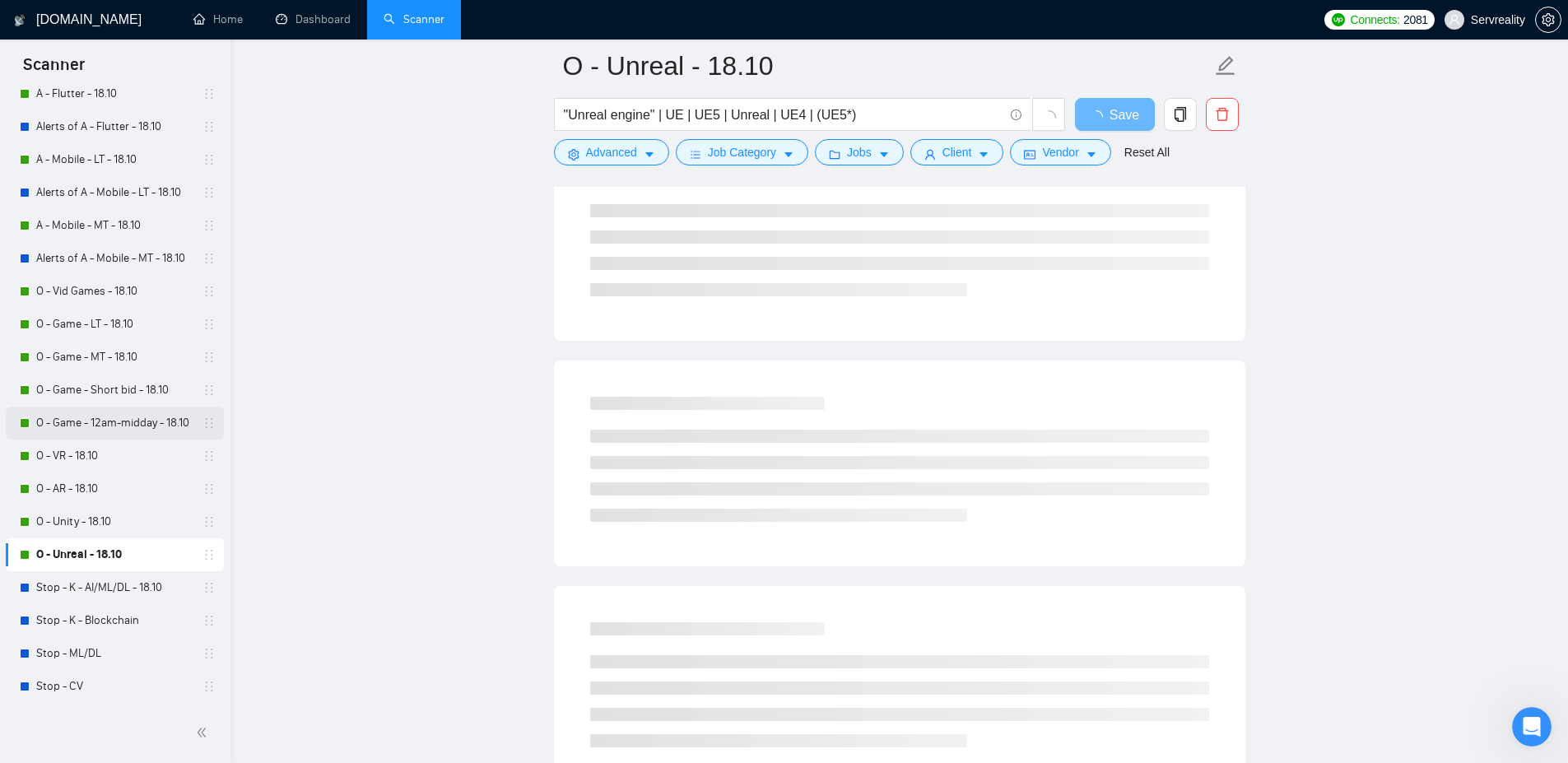
scroll to position [197, 0]
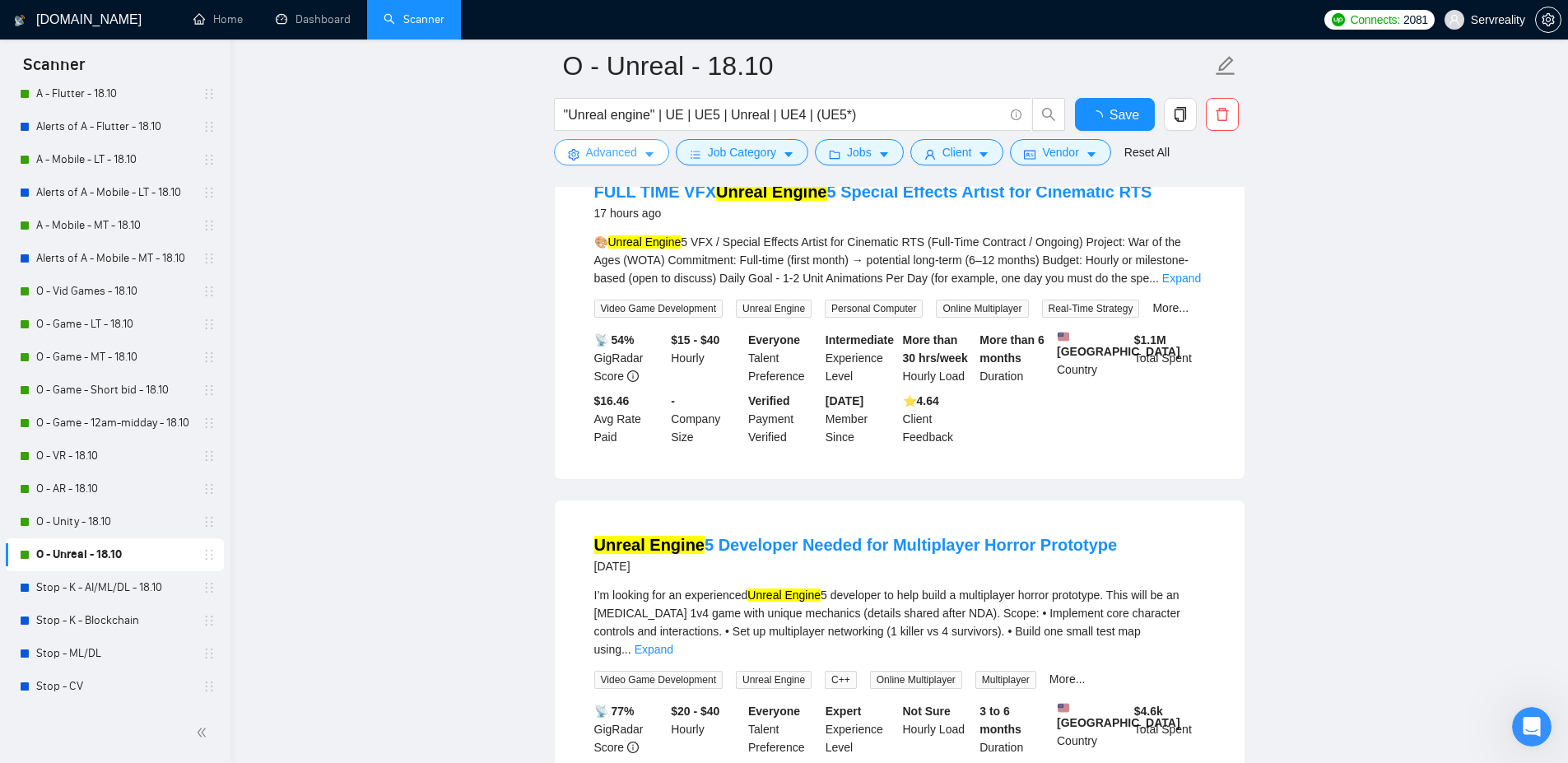
click at [647, 157] on icon "caret-down" at bounding box center [650, 155] width 11 height 11
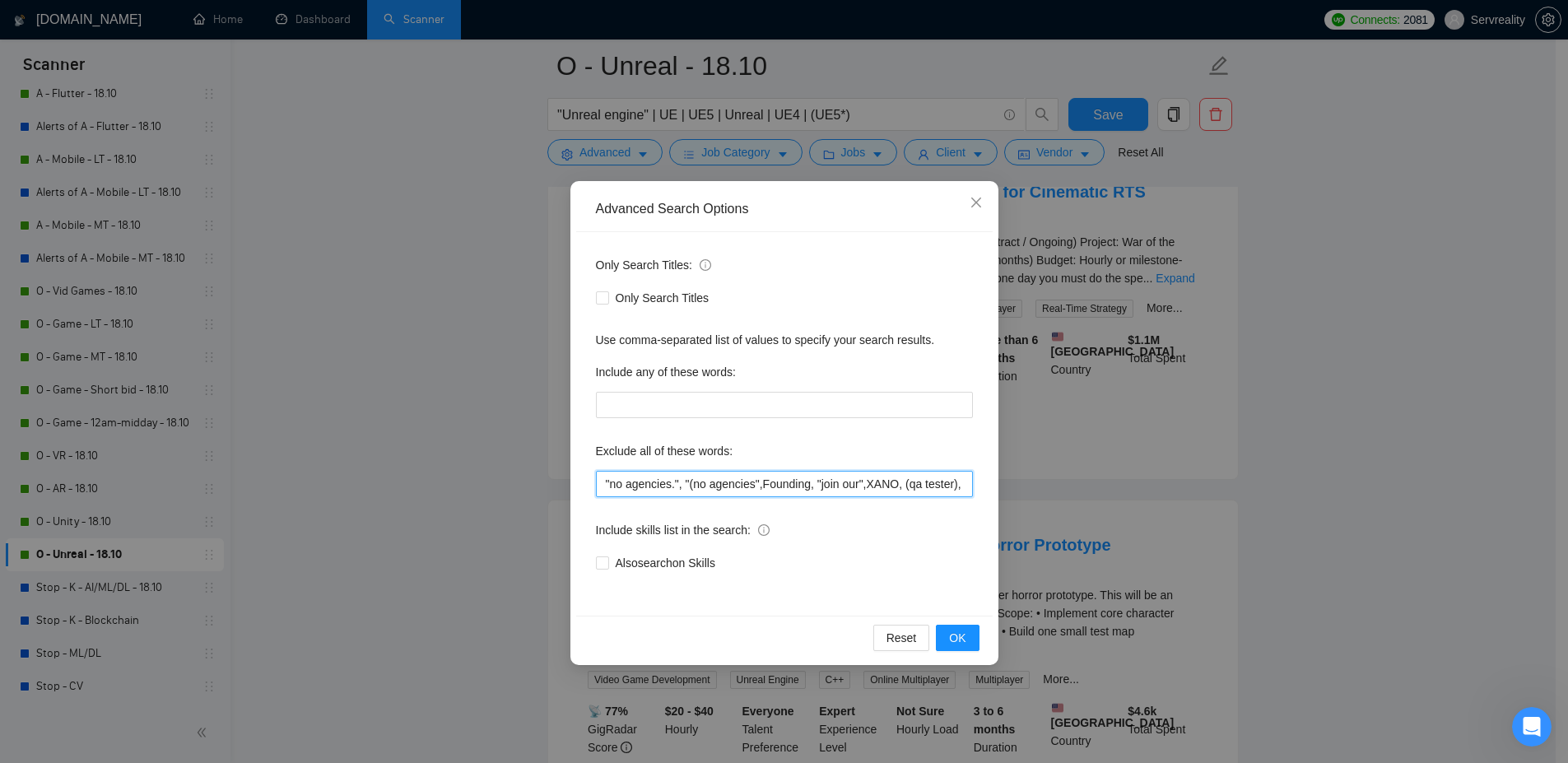
click at [604, 488] on input ""no agencies.", "(no agencies",Founding, "join our",XANO, (qa tester), "busines…" at bounding box center [784, 484] width 377 height 27
paste input ""Roblox","
type input ""Roblox", "no agencies.", "(no agencies",Founding, "join our",XANO, (qa tester)…"
click at [961, 640] on span "OK" at bounding box center [957, 637] width 16 height 18
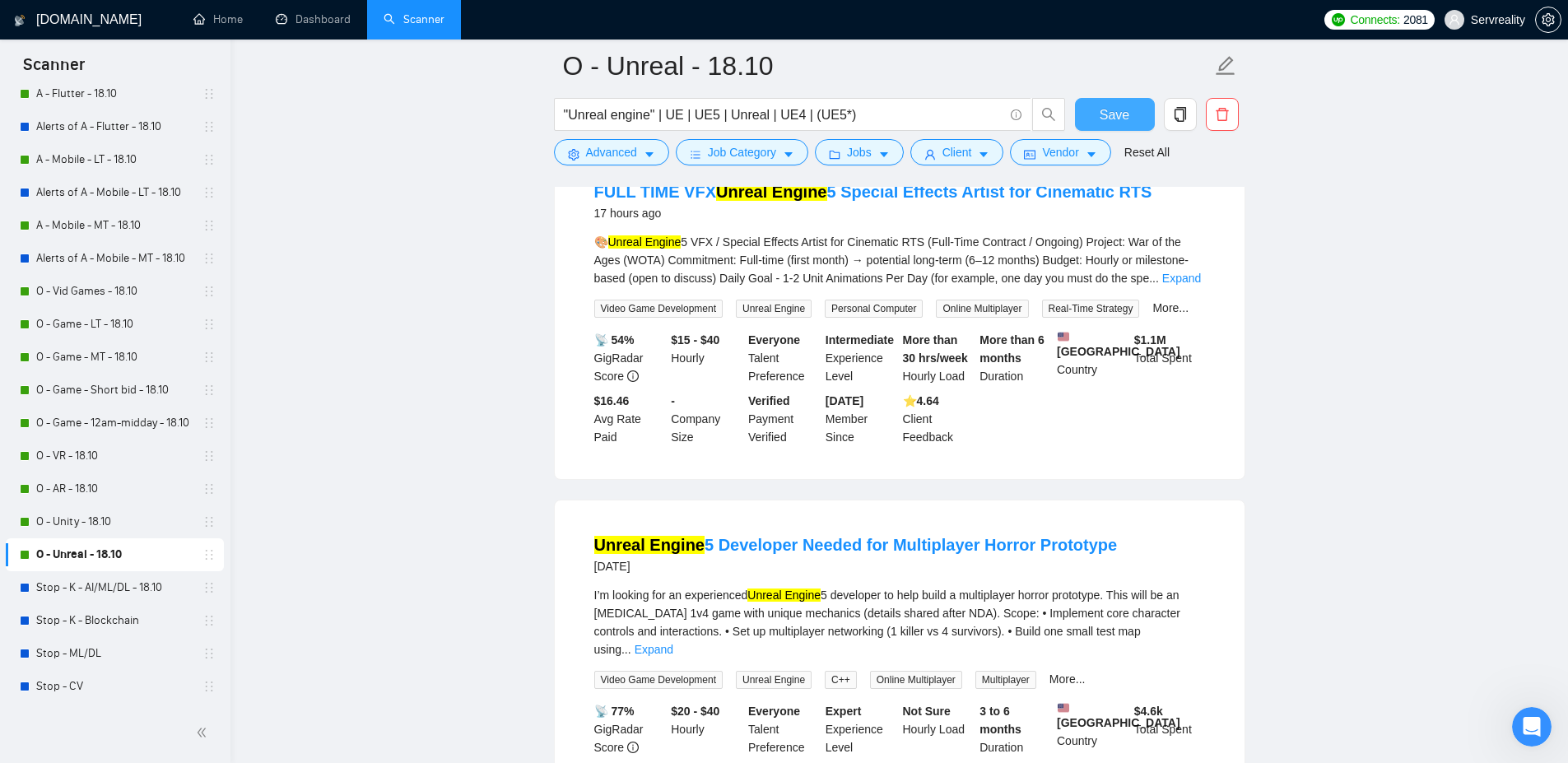
click at [1119, 113] on span "Save" at bounding box center [1114, 115] width 30 height 21
